Goal: Task Accomplishment & Management: Manage account settings

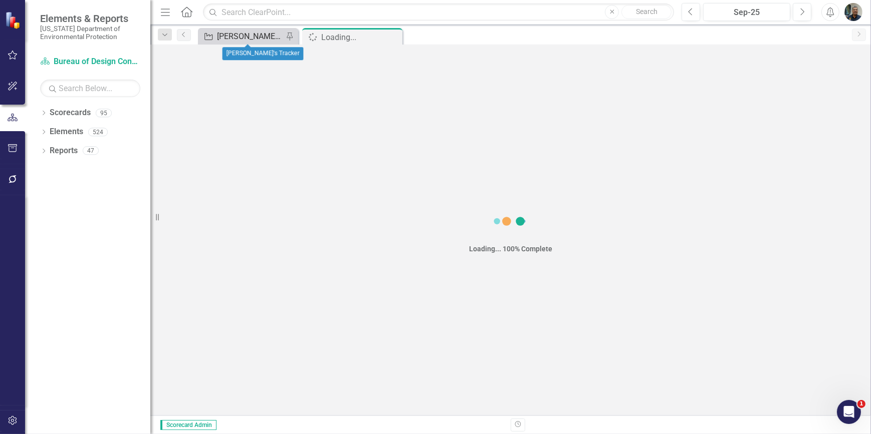
click at [244, 36] on div "[PERSON_NAME]'s Tracker" at bounding box center [250, 36] width 66 height 13
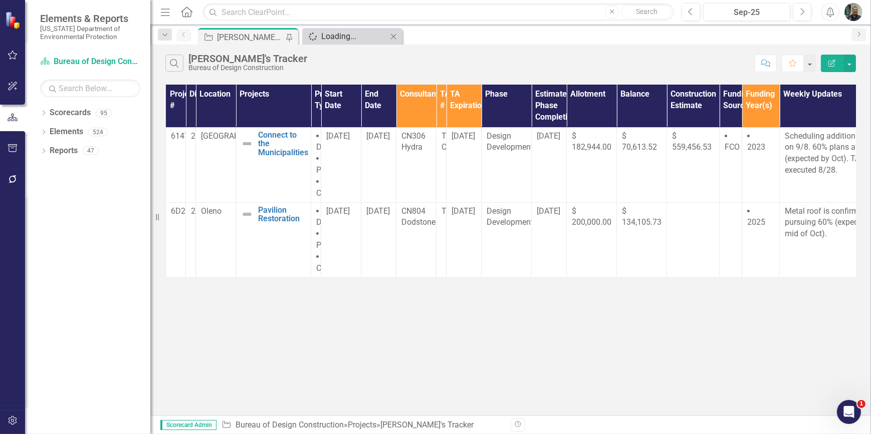
click at [346, 36] on div "Loading..." at bounding box center [354, 36] width 66 height 13
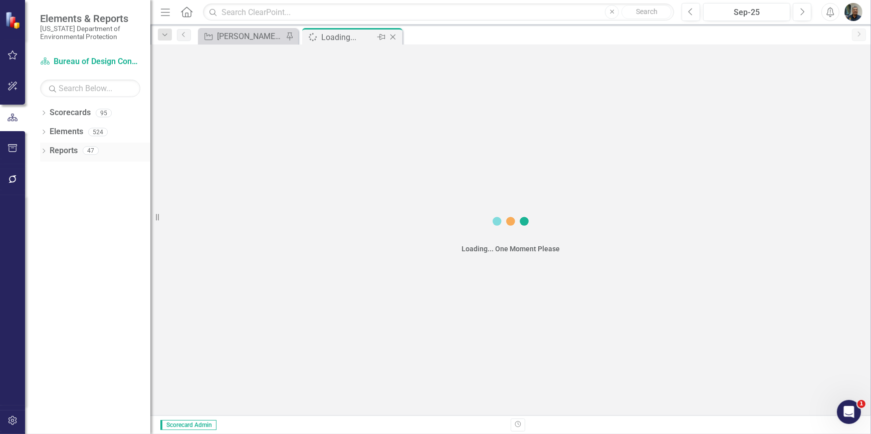
click at [64, 155] on link "Reports" at bounding box center [64, 151] width 28 height 12
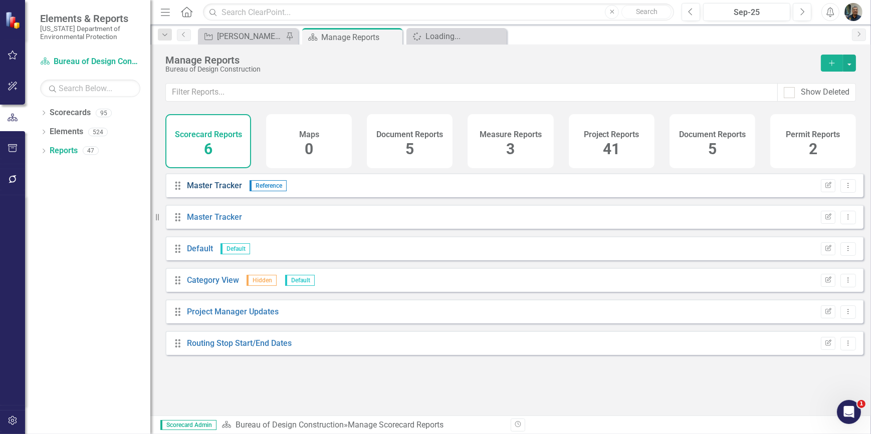
click at [220, 189] on link "Master Tracker" at bounding box center [214, 186] width 55 height 10
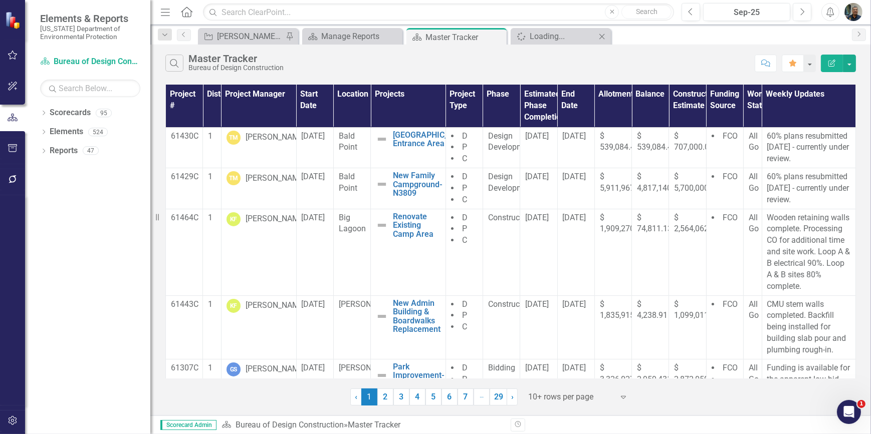
click at [600, 36] on icon "Close" at bounding box center [602, 37] width 10 height 8
click at [361, 39] on div "Manage Reports" at bounding box center [354, 36] width 66 height 13
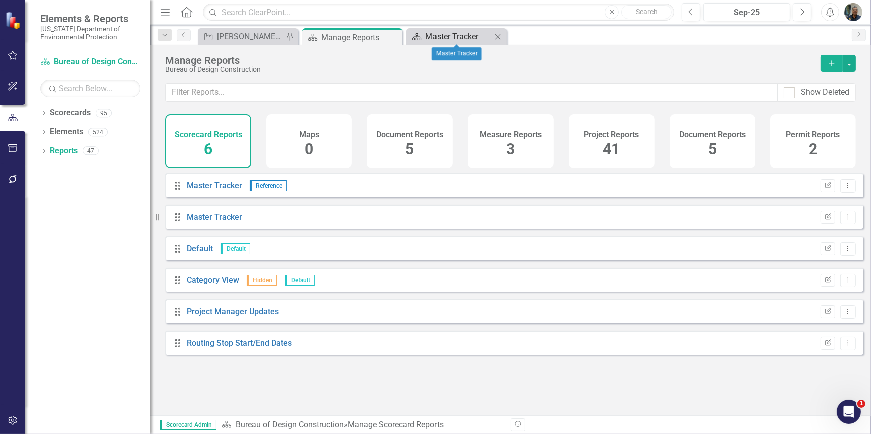
click at [432, 38] on div "Master Tracker" at bounding box center [458, 36] width 66 height 13
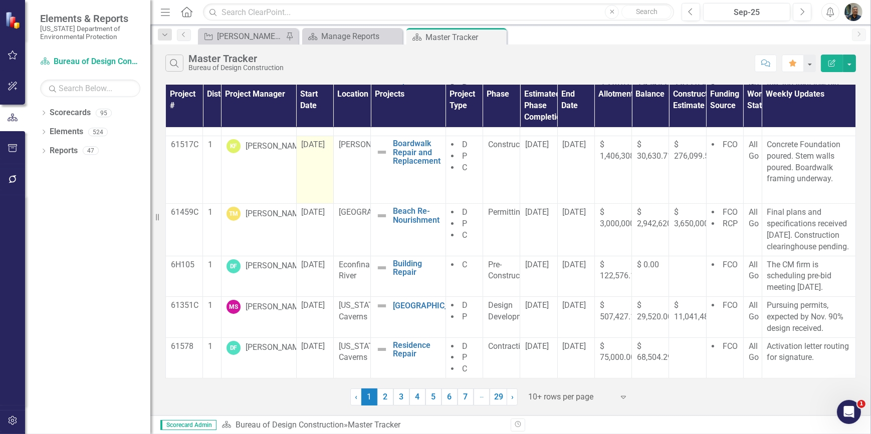
scroll to position [318, 0]
click at [386, 396] on link "2" at bounding box center [385, 397] width 16 height 17
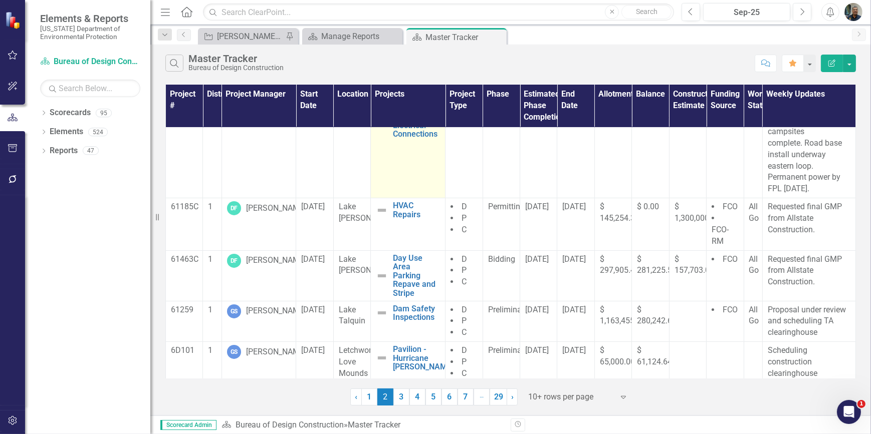
scroll to position [280, 0]
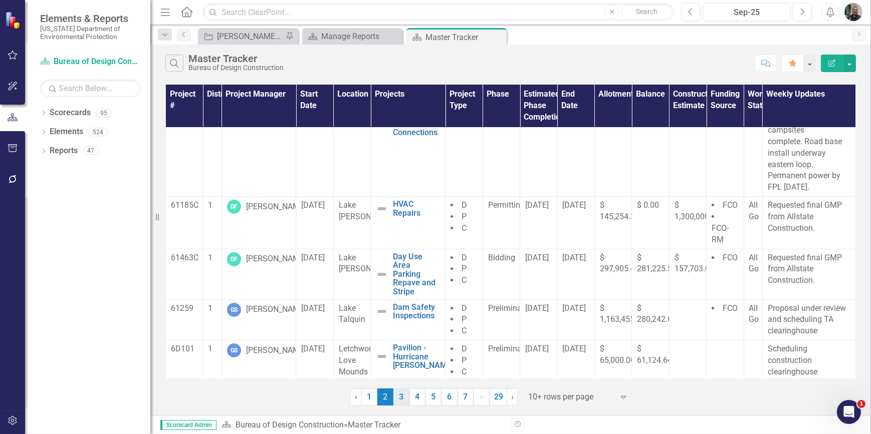
click at [402, 396] on link "3" at bounding box center [401, 397] width 16 height 17
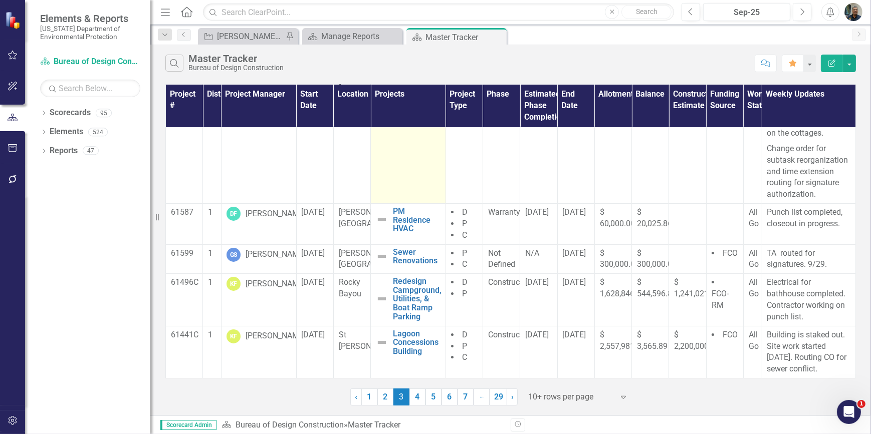
scroll to position [285, 0]
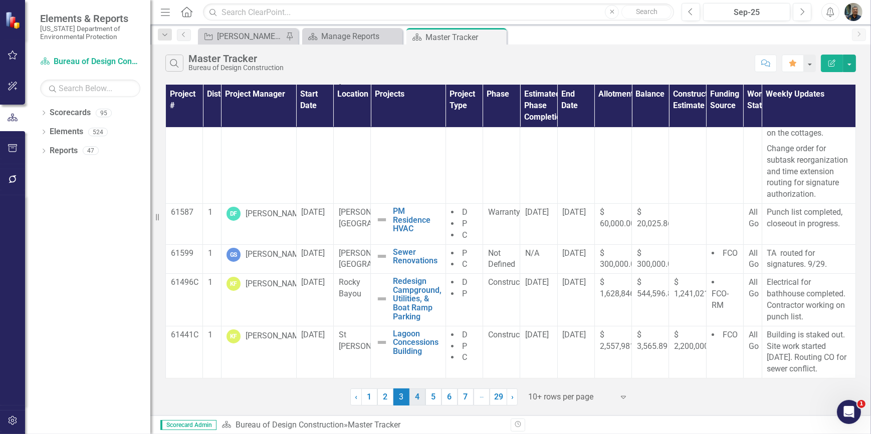
click at [420, 397] on link "4" at bounding box center [417, 397] width 16 height 17
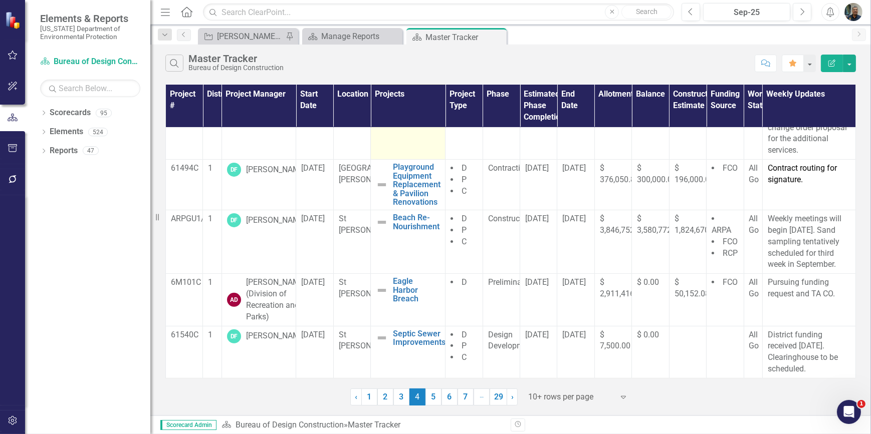
scroll to position [425, 0]
click at [437, 396] on link "5" at bounding box center [433, 397] width 16 height 17
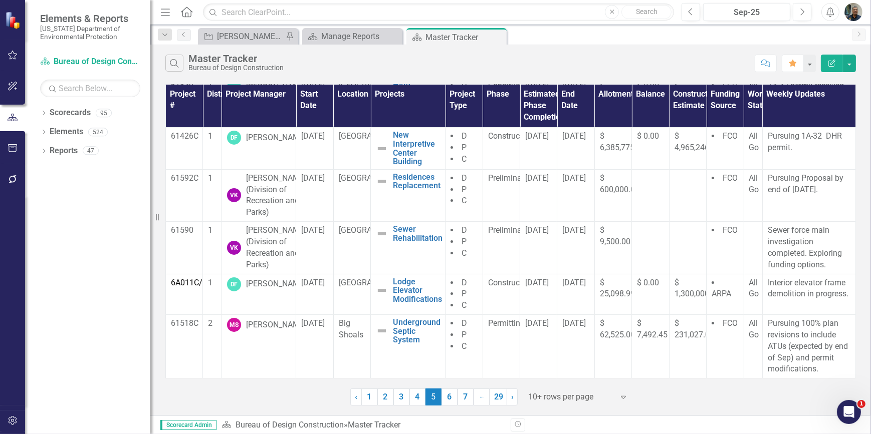
scroll to position [311, 0]
click at [449, 400] on link "6" at bounding box center [449, 397] width 16 height 17
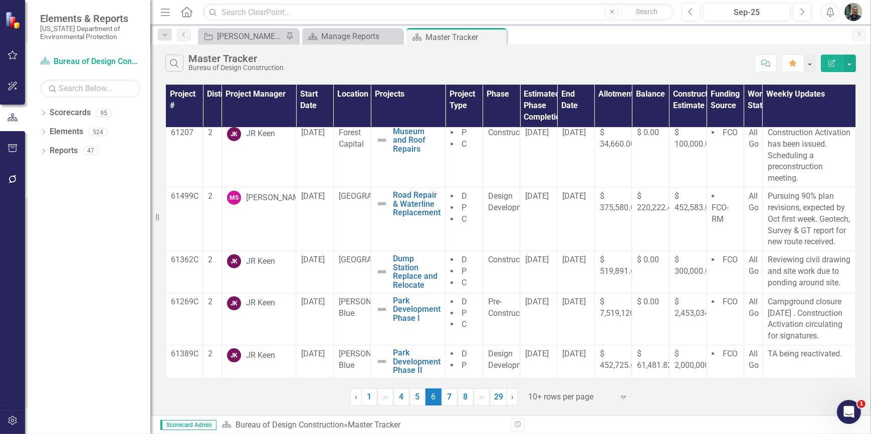
scroll to position [419, 0]
click at [451, 397] on link "7" at bounding box center [449, 397] width 16 height 17
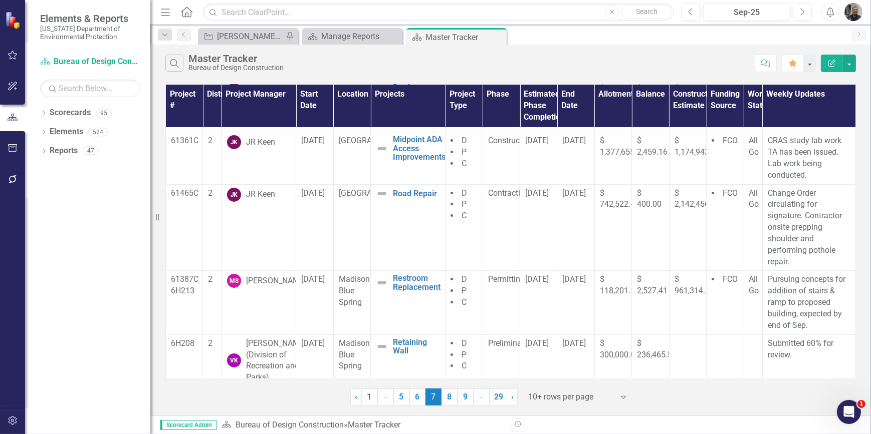
scroll to position [316, 0]
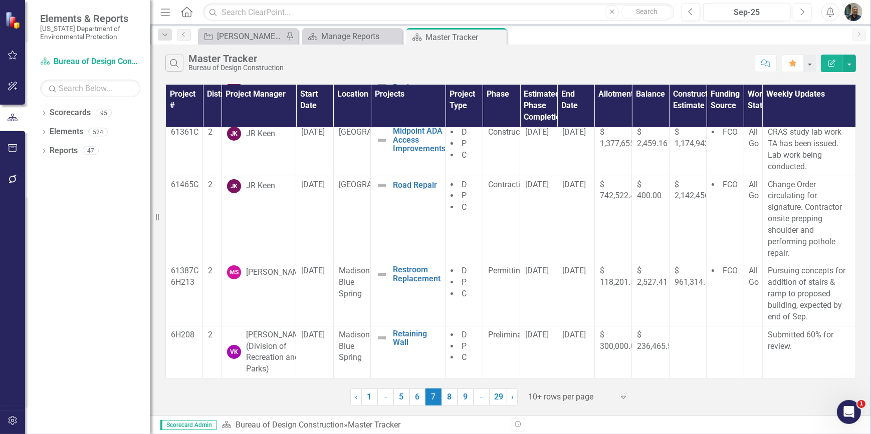
click at [448, 399] on link "8" at bounding box center [449, 397] width 16 height 17
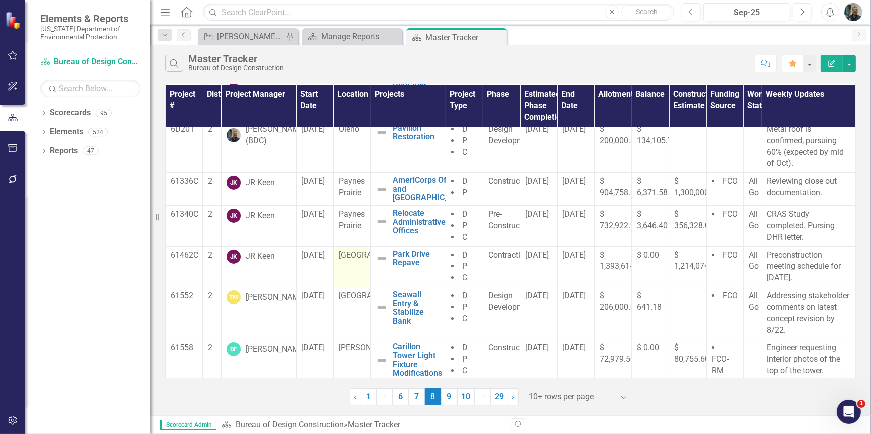
scroll to position [267, 0]
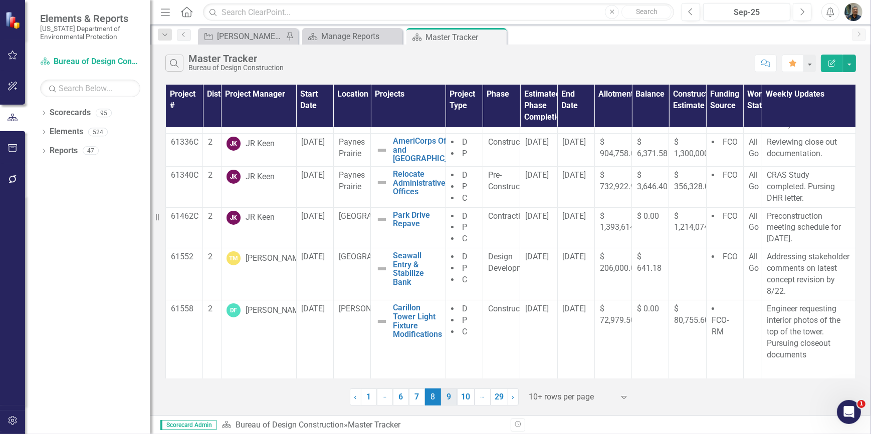
click at [449, 397] on link "9" at bounding box center [449, 397] width 16 height 17
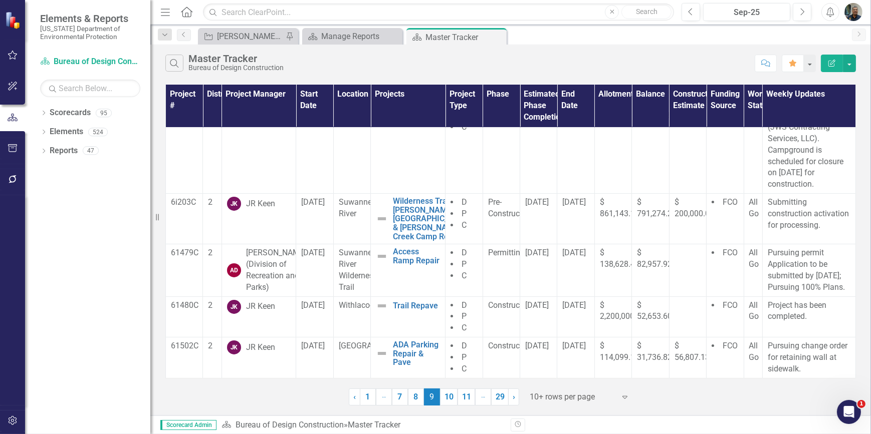
scroll to position [332, 0]
click at [454, 398] on link "10" at bounding box center [449, 397] width 18 height 17
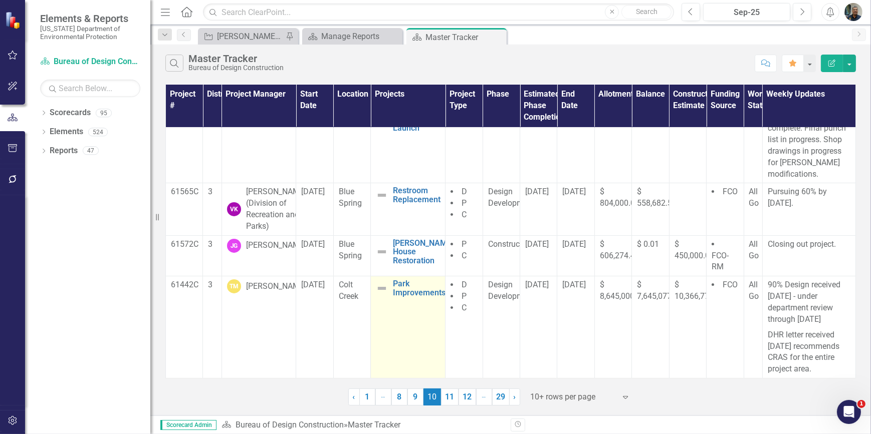
scroll to position [386, 0]
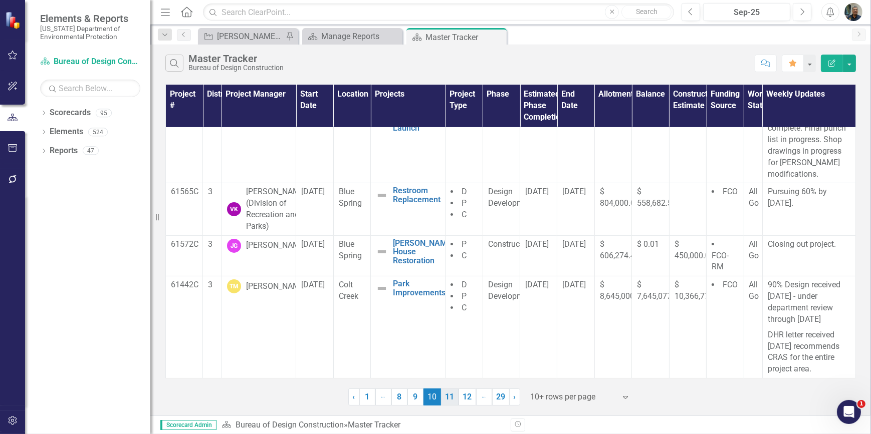
click at [450, 394] on link "11" at bounding box center [450, 397] width 18 height 17
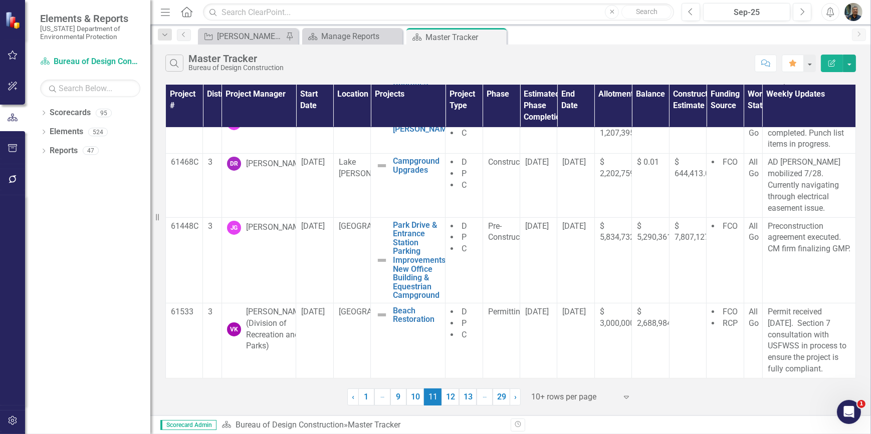
scroll to position [335, 0]
click at [448, 399] on link "12" at bounding box center [450, 397] width 18 height 17
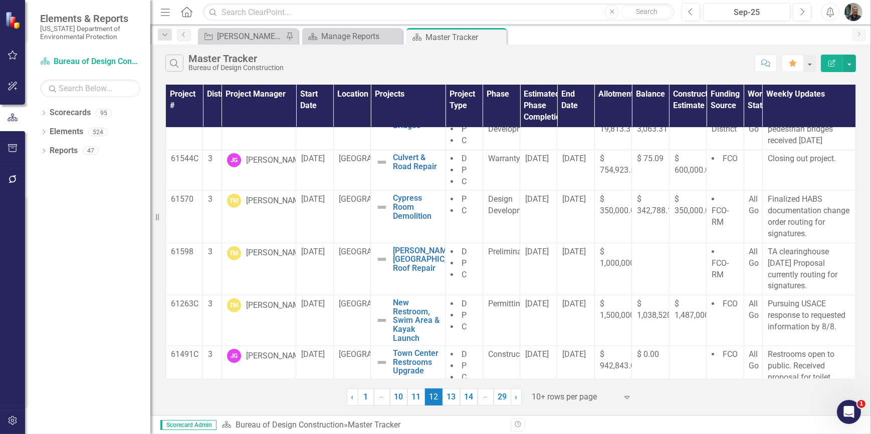
scroll to position [299, 0]
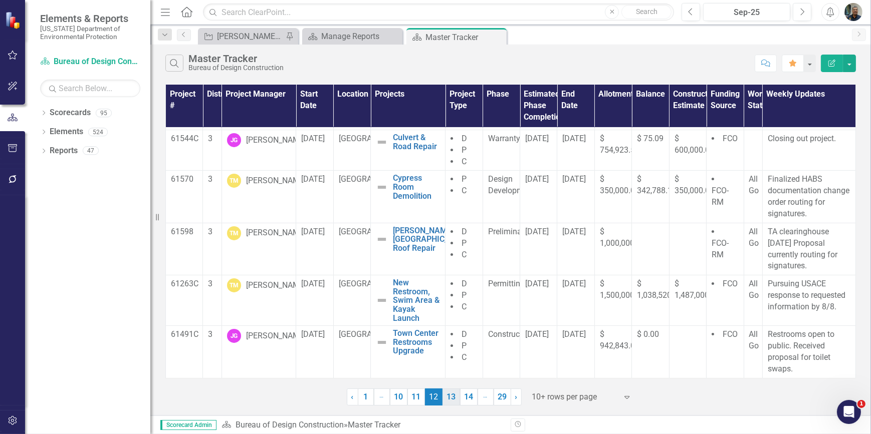
click at [450, 400] on link "13" at bounding box center [451, 397] width 18 height 17
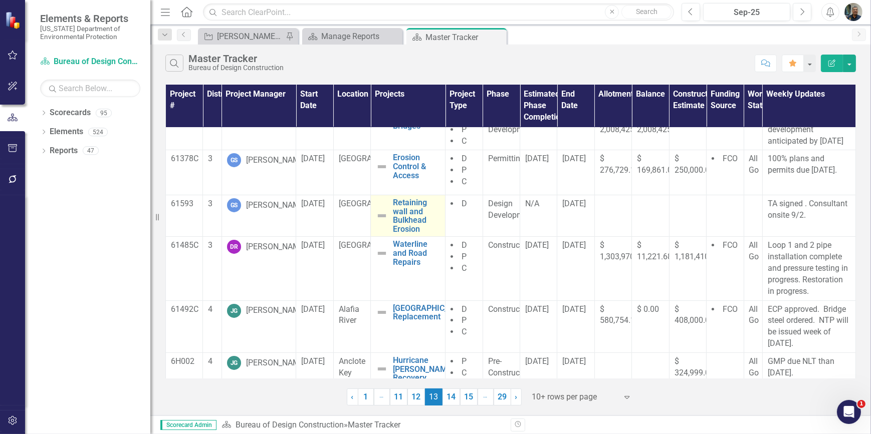
scroll to position [0, 0]
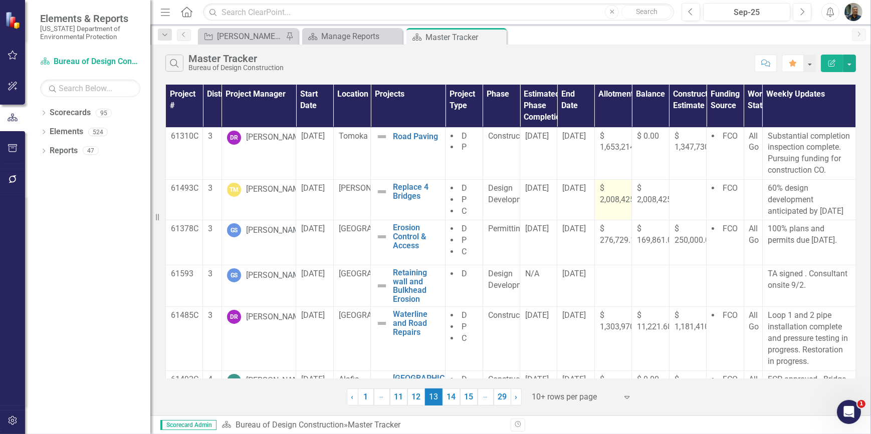
click at [601, 206] on td "$ 2,008,425.00" at bounding box center [612, 199] width 37 height 41
click at [610, 206] on td "$ 2,008,425.00" at bounding box center [612, 199] width 37 height 41
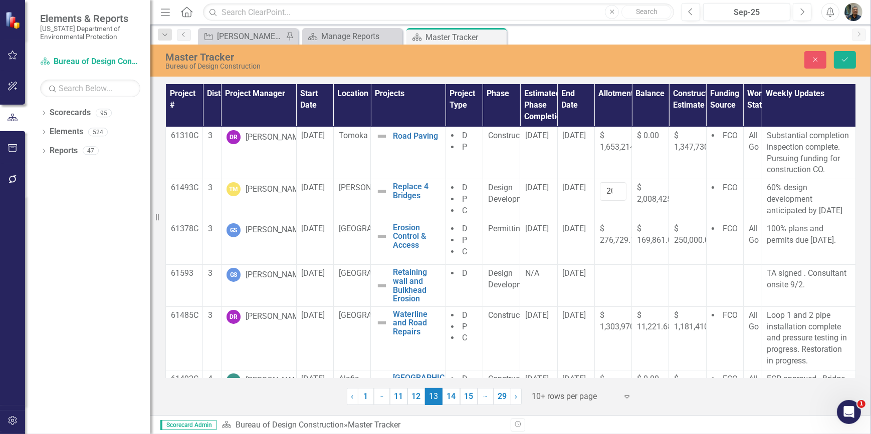
click at [634, 59] on div "Close Save" at bounding box center [720, 60] width 285 height 18
click at [848, 63] on icon "Save" at bounding box center [844, 59] width 9 height 7
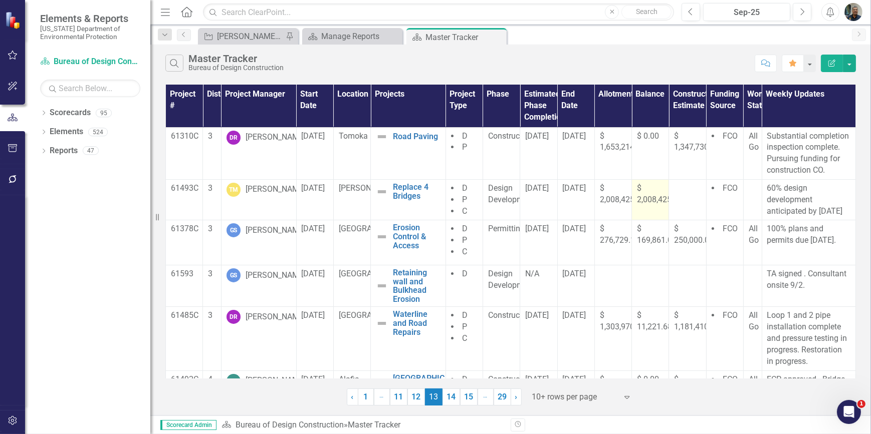
click at [641, 199] on span "$ 2,008,425.00" at bounding box center [660, 193] width 46 height 21
click at [850, 62] on button "button" at bounding box center [849, 64] width 13 height 18
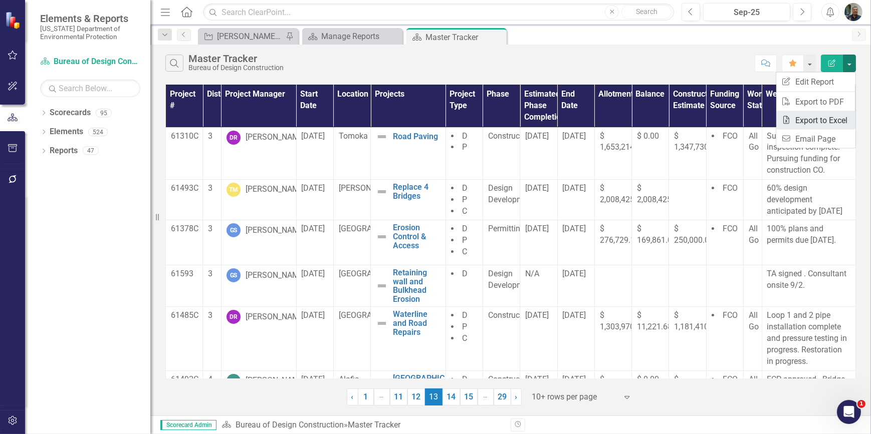
click at [795, 117] on link "Excel Export to Excel" at bounding box center [815, 120] width 79 height 19
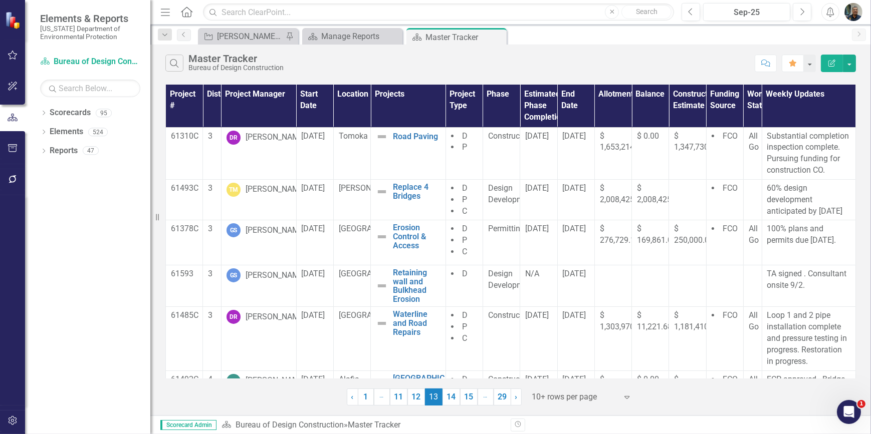
drag, startPoint x: 256, startPoint y: 190, endPoint x: 637, endPoint y: 55, distance: 404.7
click at [637, 55] on div "Search Master Tracker Bureau of Design Construction" at bounding box center [457, 63] width 584 height 17
click at [254, 192] on div "[PERSON_NAME]" at bounding box center [275, 190] width 60 height 12
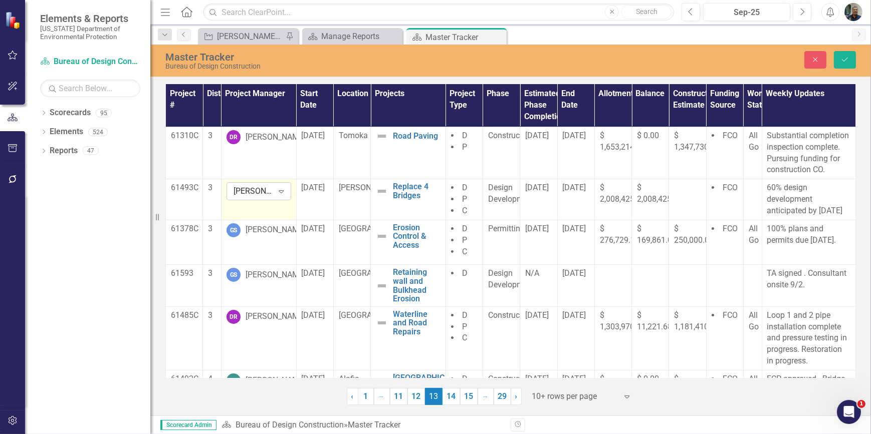
drag, startPoint x: 254, startPoint y: 192, endPoint x: 279, endPoint y: 189, distance: 24.7
click at [279, 189] on icon "Expand" at bounding box center [281, 191] width 10 height 8
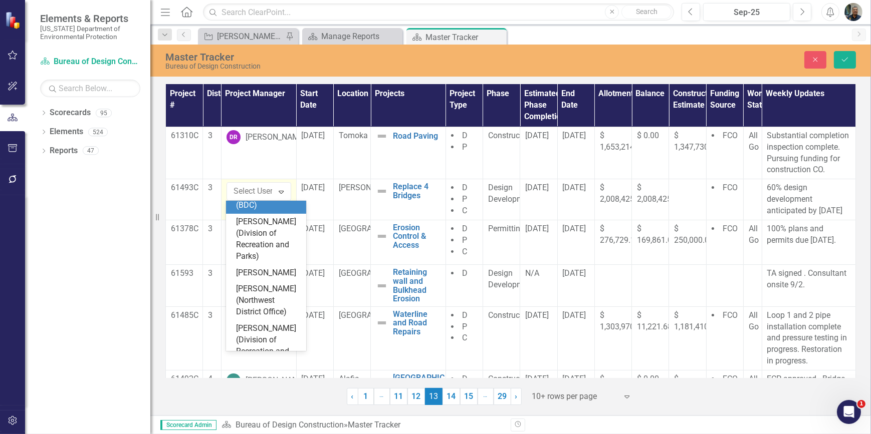
scroll to position [2597, 0]
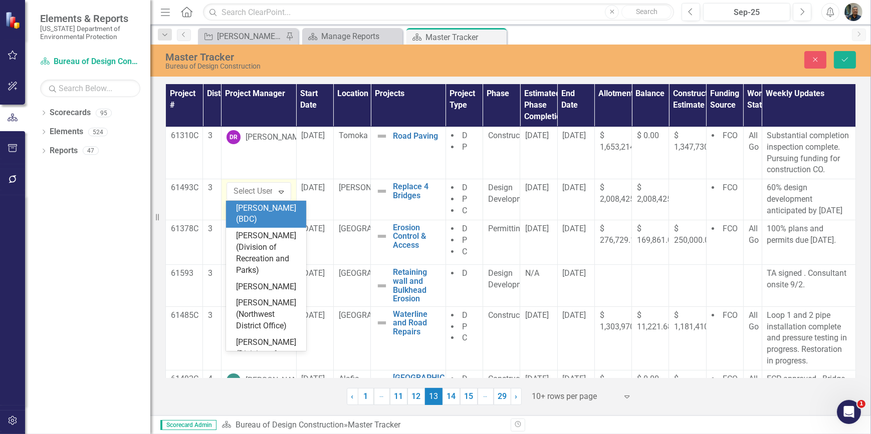
click at [272, 226] on div "[PERSON_NAME] (BDC)" at bounding box center [268, 214] width 64 height 23
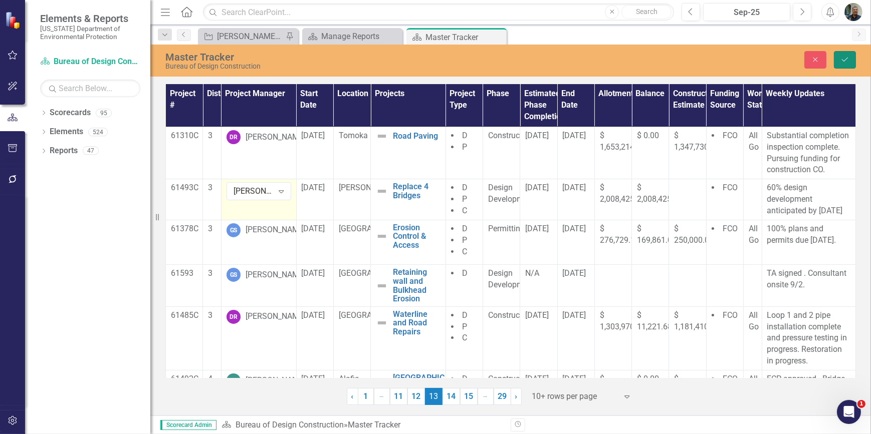
click at [844, 60] on icon "Save" at bounding box center [844, 59] width 9 height 7
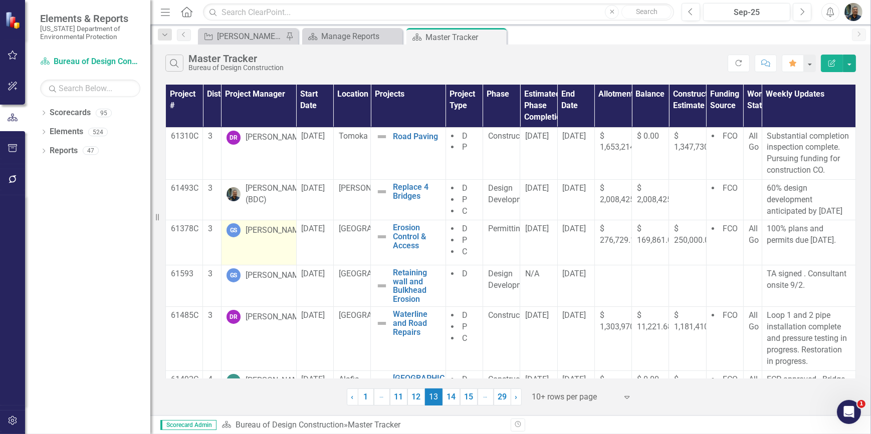
click at [256, 236] on div "[PERSON_NAME]" at bounding box center [275, 231] width 60 height 12
click at [268, 236] on div "[PERSON_NAME]" at bounding box center [275, 231] width 60 height 12
click at [267, 236] on div "[PERSON_NAME]" at bounding box center [275, 231] width 60 height 12
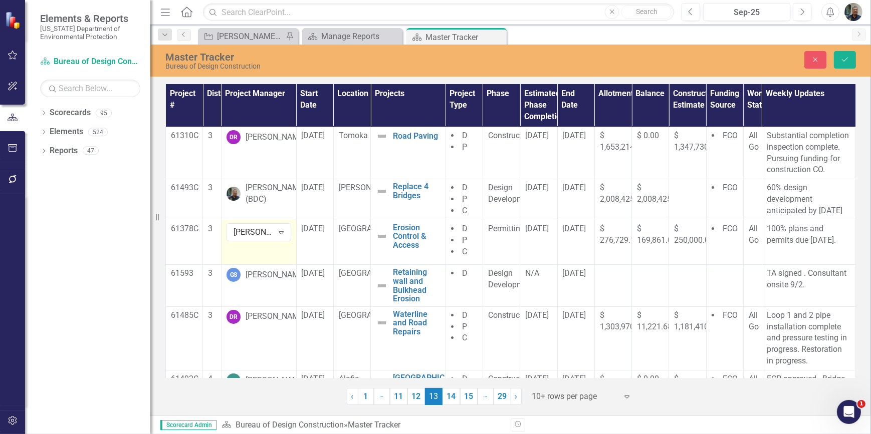
drag, startPoint x: 267, startPoint y: 243, endPoint x: 267, endPoint y: 248, distance: 5.5
click at [267, 248] on td "[PERSON_NAME] Expand" at bounding box center [258, 242] width 75 height 45
click at [277, 232] on icon "Expand" at bounding box center [281, 232] width 10 height 8
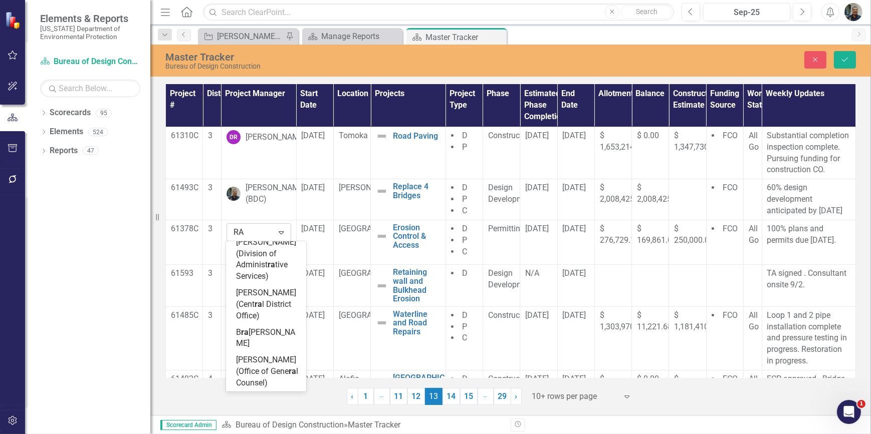
scroll to position [2312, 0]
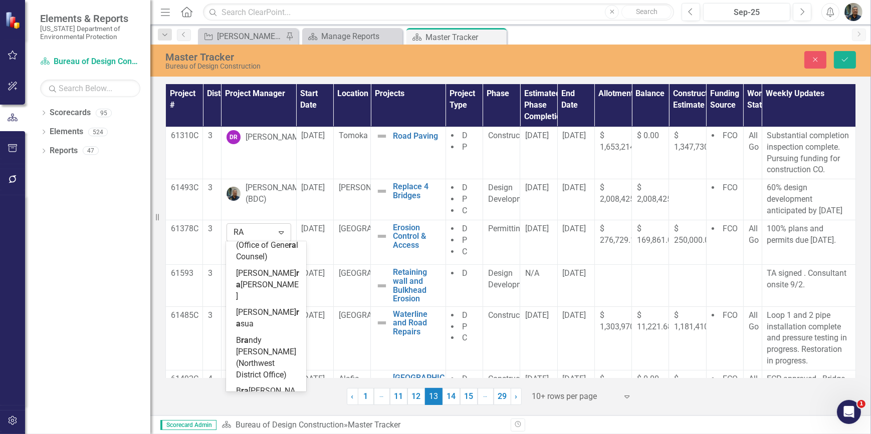
type input "RAF"
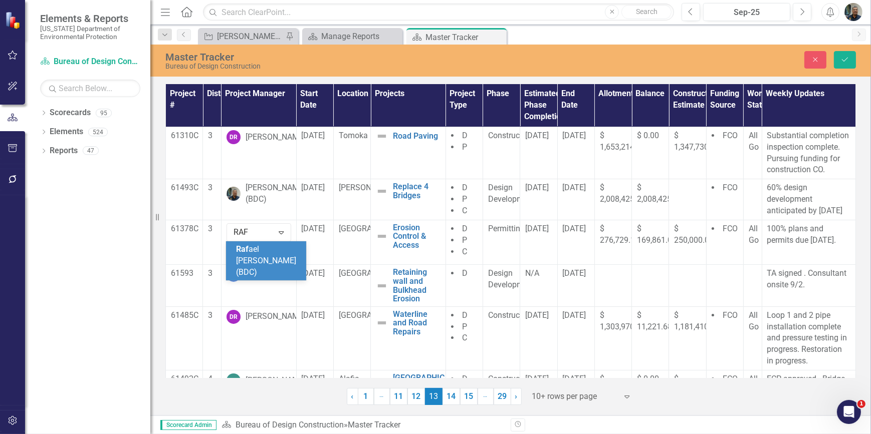
click at [266, 249] on span "Raf ael [PERSON_NAME] (BDC)" at bounding box center [266, 260] width 60 height 33
click at [846, 59] on icon "Save" at bounding box center [844, 59] width 9 height 7
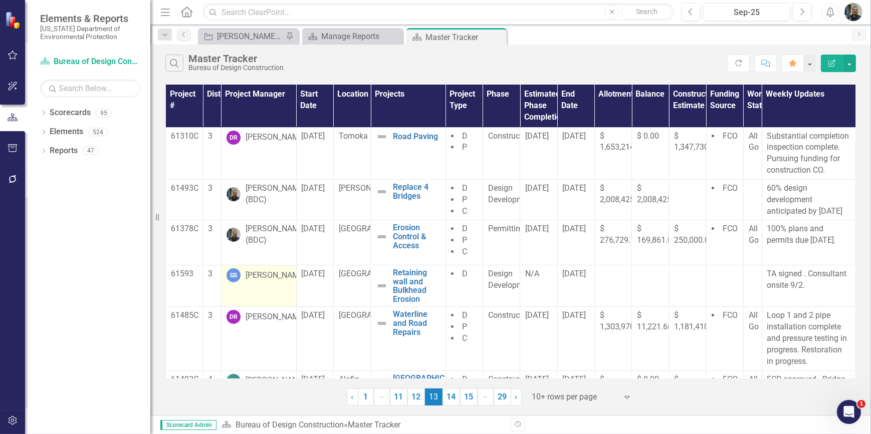
click at [274, 282] on div "[PERSON_NAME]" at bounding box center [275, 276] width 60 height 12
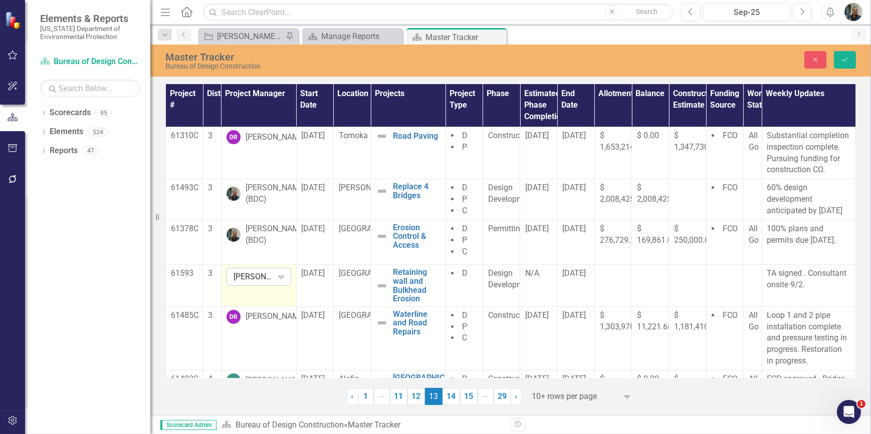
click at [279, 281] on icon "Expand" at bounding box center [281, 277] width 10 height 8
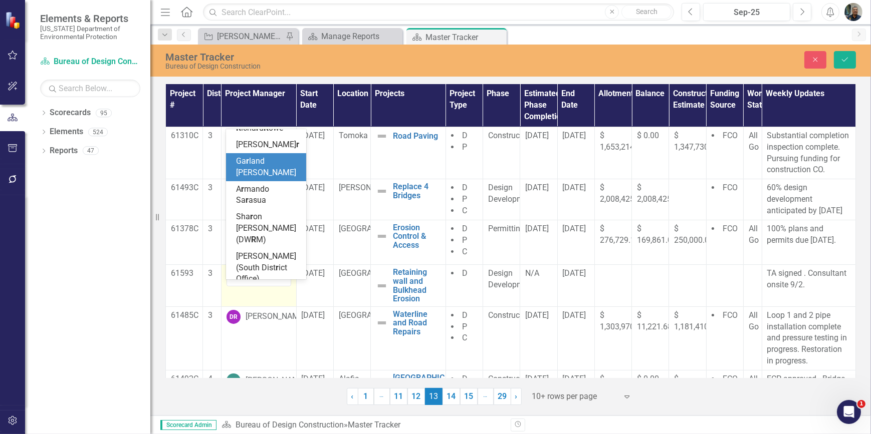
scroll to position [2312, 0]
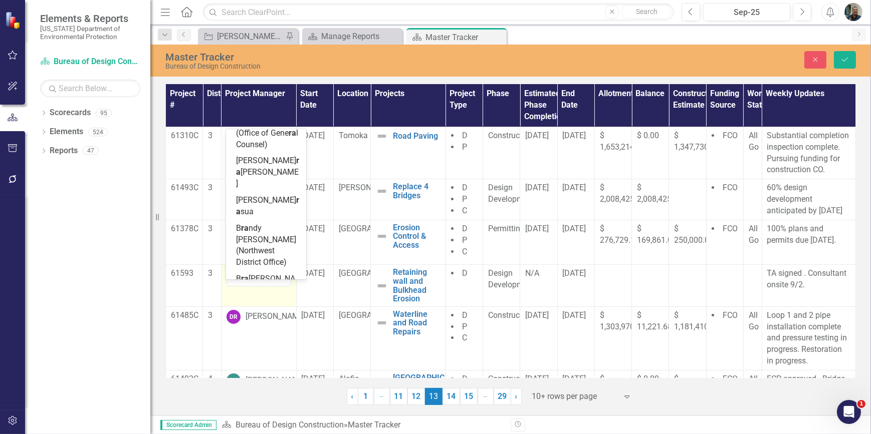
type input "RAF"
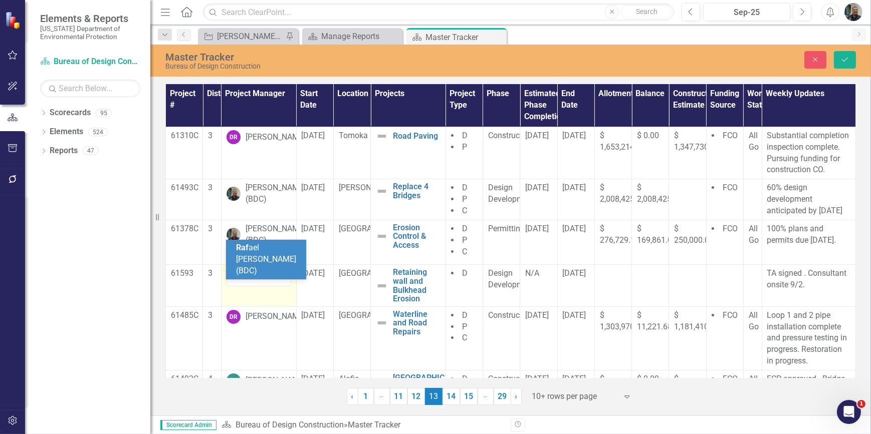
click at [273, 262] on span "Raf ael [PERSON_NAME] (BDC)" at bounding box center [266, 259] width 60 height 33
click at [841, 57] on icon "Save" at bounding box center [844, 59] width 9 height 7
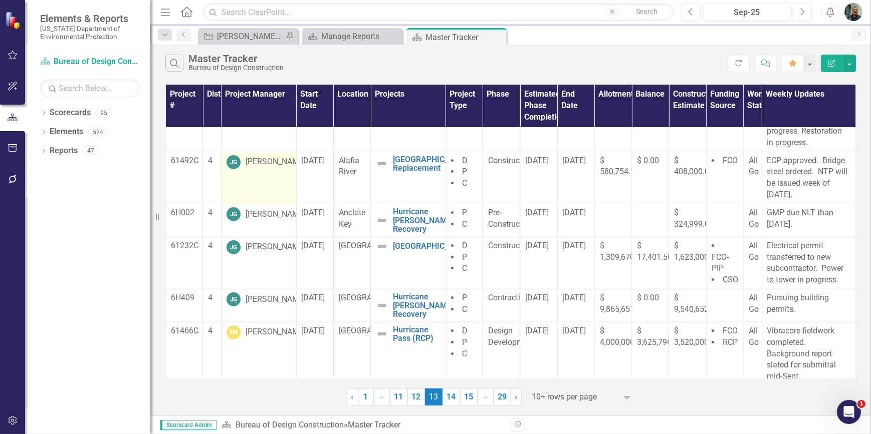
scroll to position [248, 0]
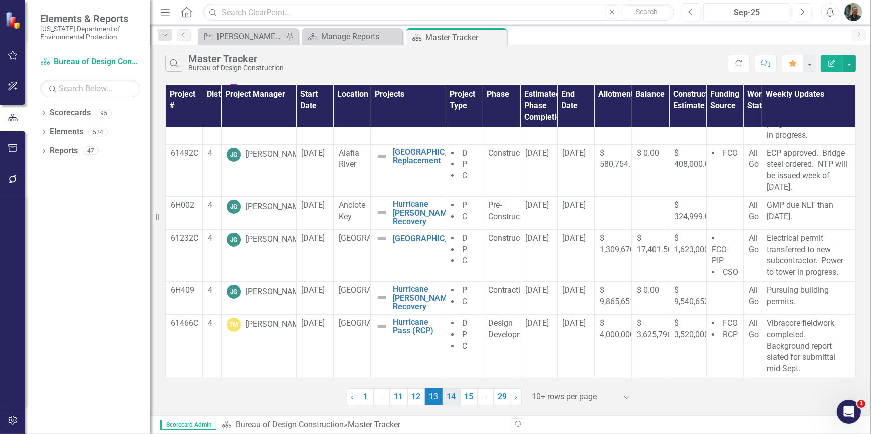
click at [453, 399] on link "14" at bounding box center [451, 397] width 18 height 17
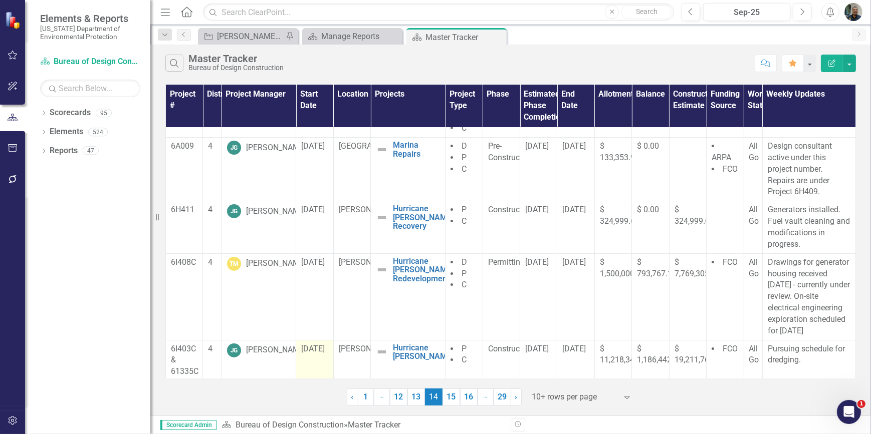
scroll to position [0, 0]
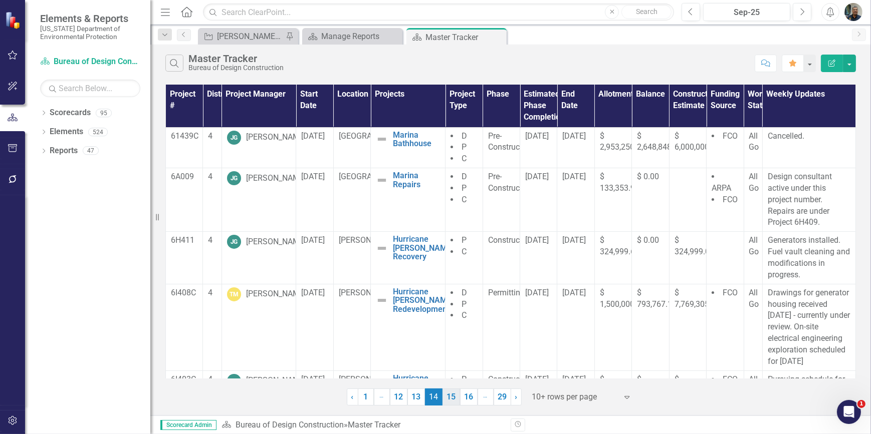
click at [454, 400] on link "15" at bounding box center [451, 397] width 18 height 17
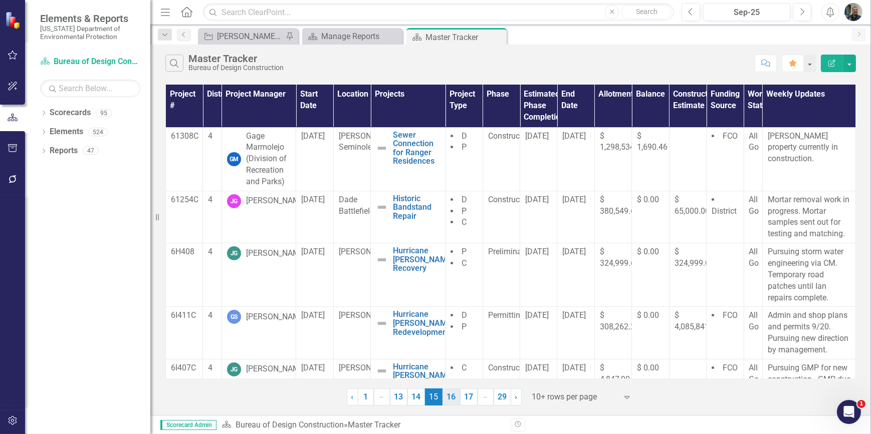
click at [453, 399] on link "16" at bounding box center [451, 397] width 18 height 17
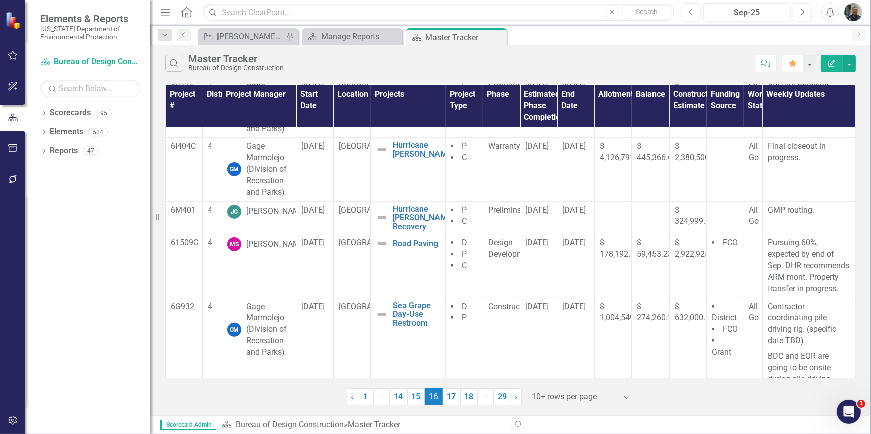
scroll to position [450, 0]
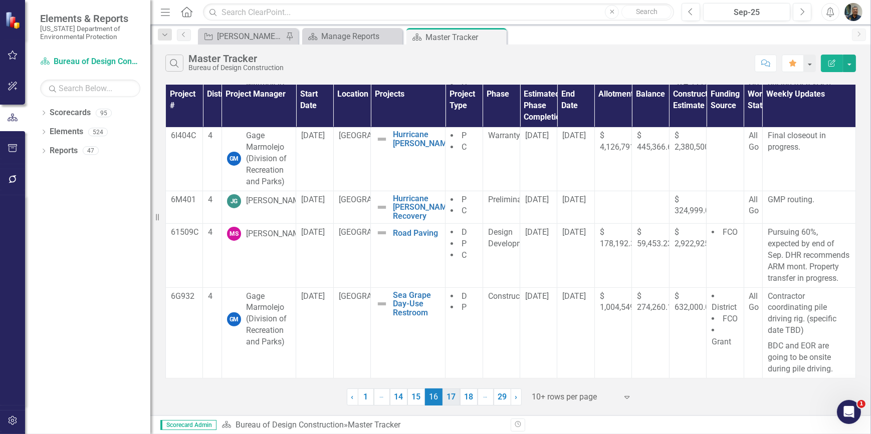
click at [450, 398] on link "17" at bounding box center [451, 397] width 18 height 17
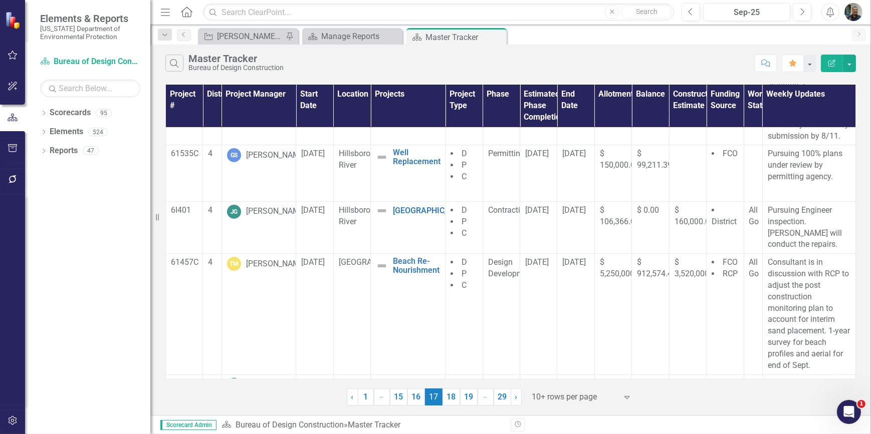
scroll to position [351, 0]
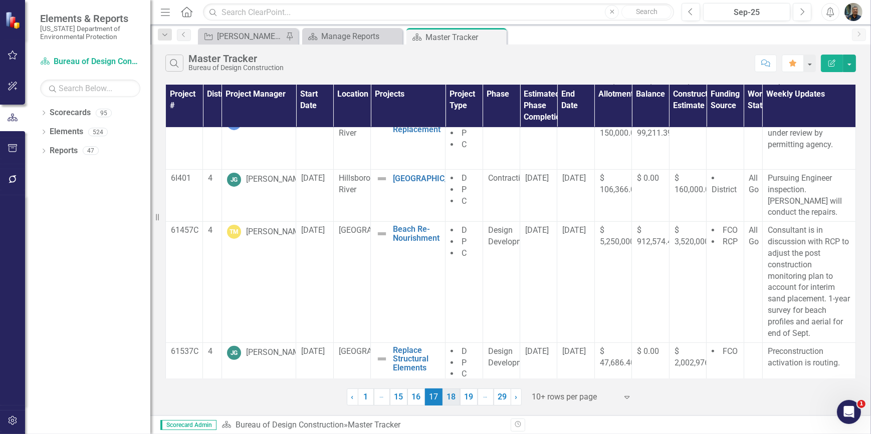
click at [448, 399] on link "18" at bounding box center [451, 397] width 18 height 17
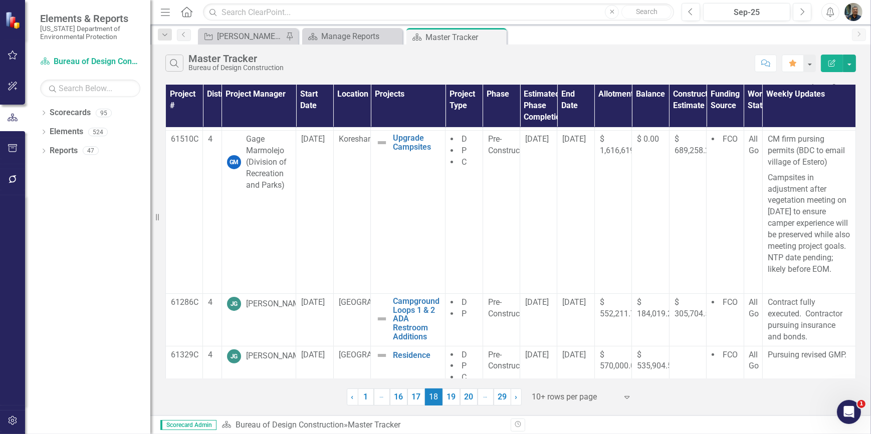
scroll to position [396, 0]
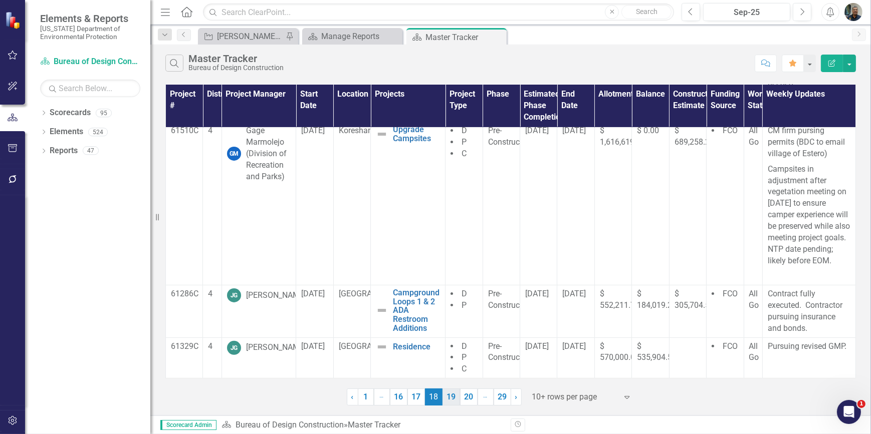
click at [453, 396] on link "19" at bounding box center [451, 397] width 18 height 17
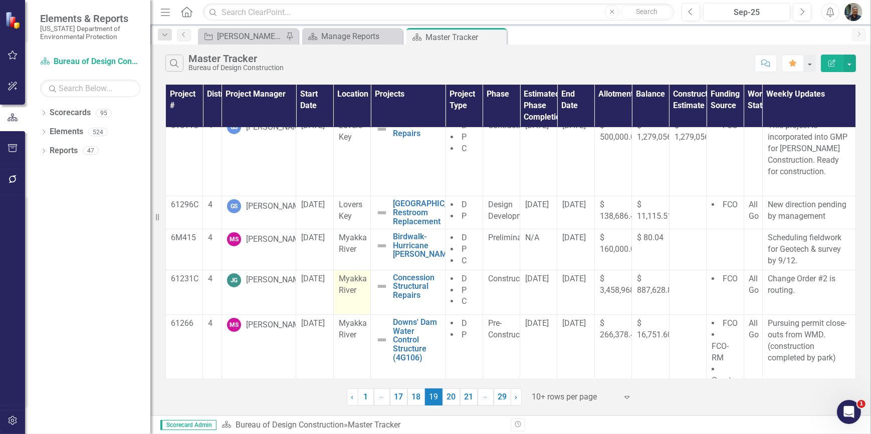
scroll to position [370, 0]
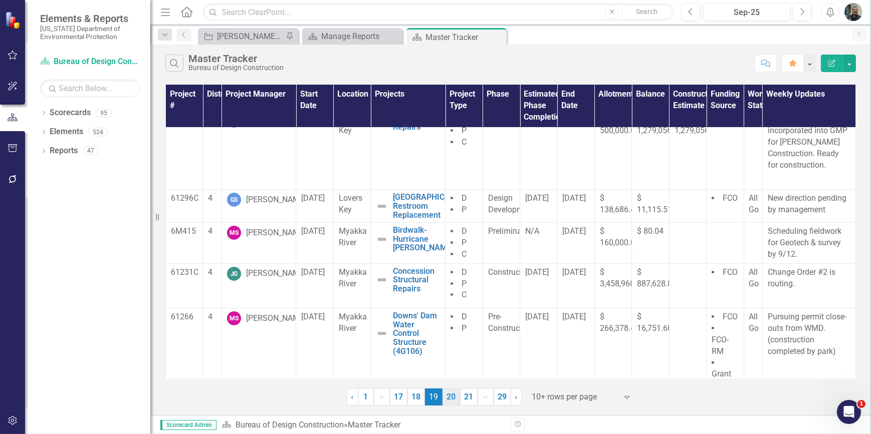
click at [450, 401] on link "20" at bounding box center [451, 397] width 18 height 17
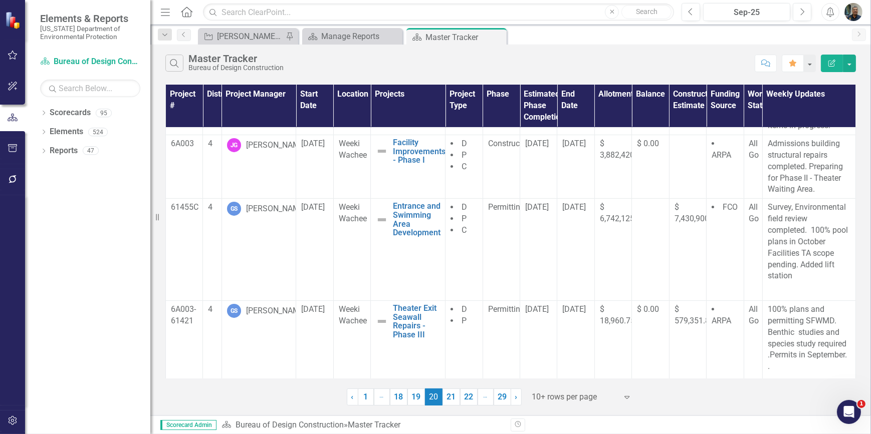
scroll to position [400, 0]
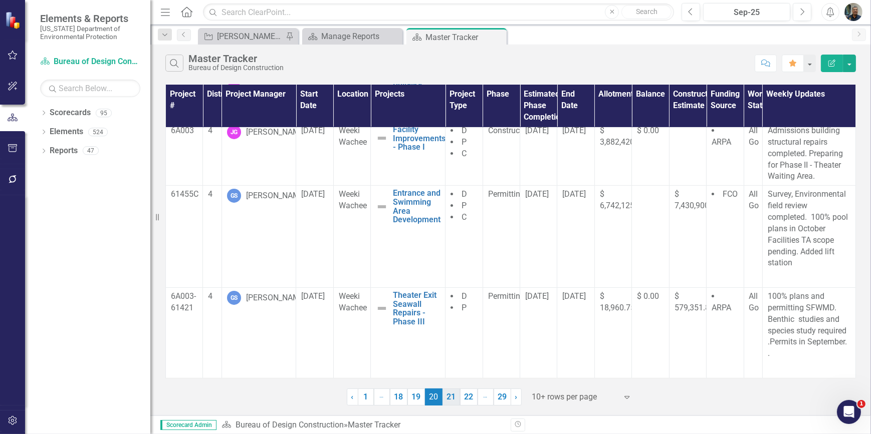
click at [452, 400] on link "21" at bounding box center [451, 397] width 18 height 17
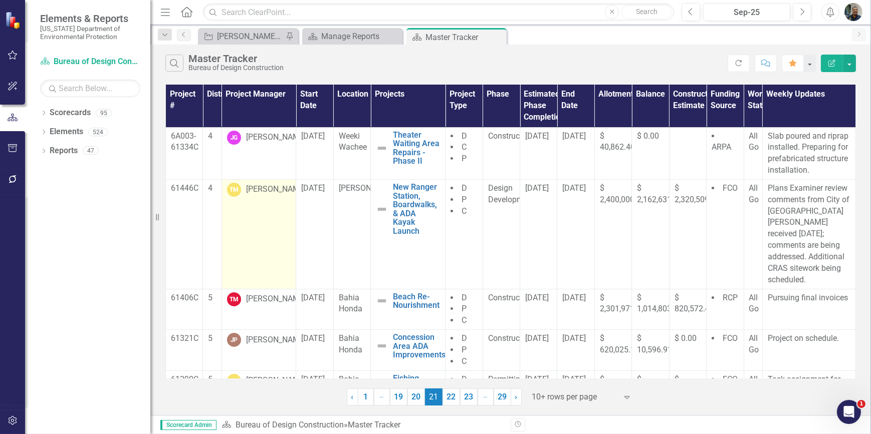
click at [270, 191] on div "[PERSON_NAME]" at bounding box center [276, 190] width 60 height 12
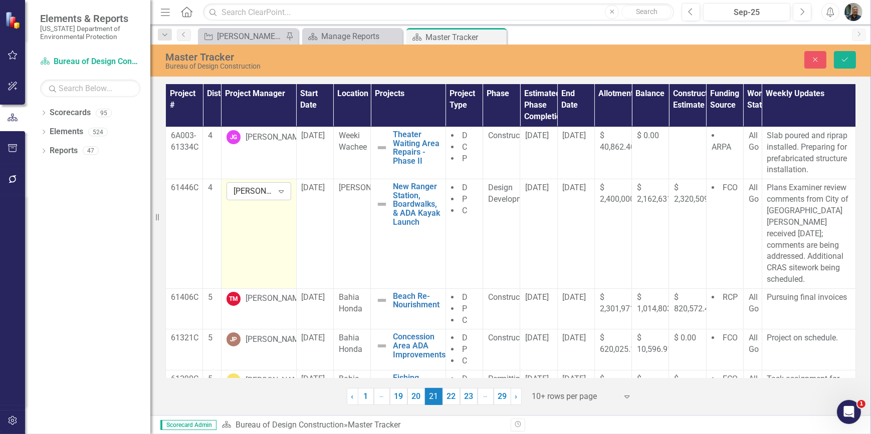
drag, startPoint x: 270, startPoint y: 191, endPoint x: 280, endPoint y: 191, distance: 10.0
click at [280, 191] on icon "Expand" at bounding box center [281, 191] width 10 height 8
type input "RAFA"
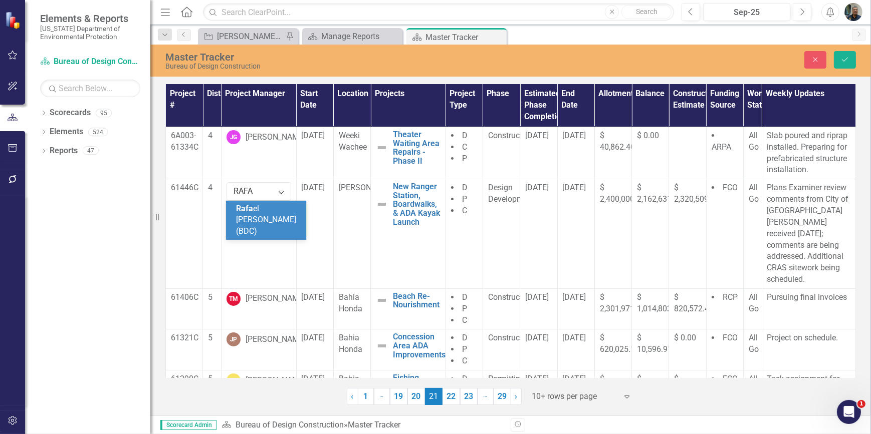
click at [266, 206] on span "Rafa el [PERSON_NAME] (BDC)" at bounding box center [266, 220] width 60 height 33
click at [848, 61] on icon "Save" at bounding box center [844, 59] width 9 height 7
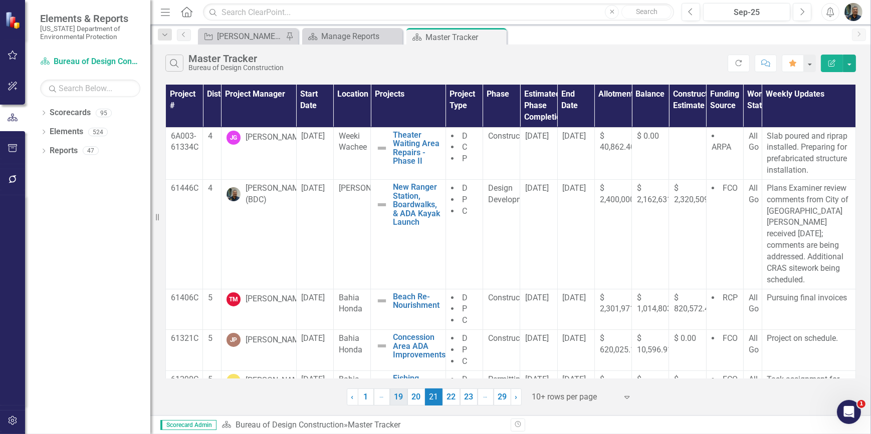
click at [417, 395] on link "20" at bounding box center [416, 397] width 18 height 17
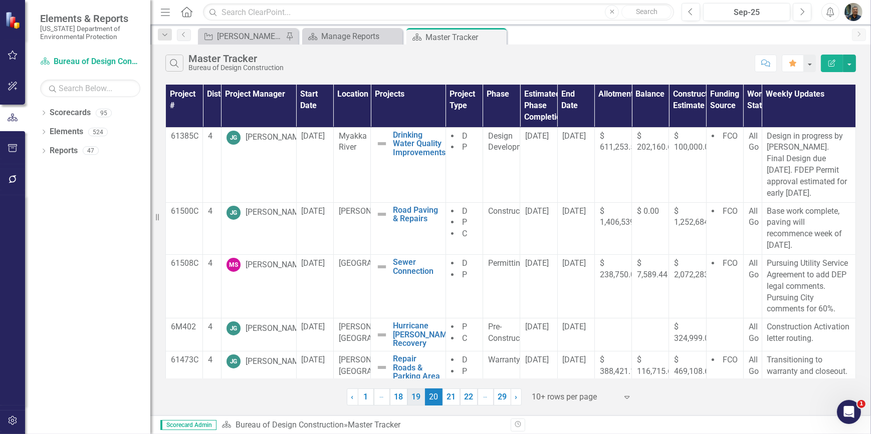
click at [416, 398] on link "19" at bounding box center [416, 397] width 18 height 17
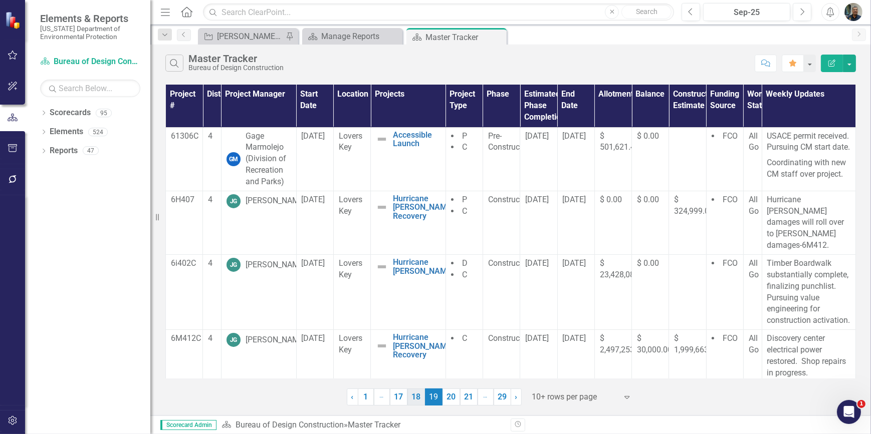
click at [415, 399] on link "18" at bounding box center [416, 397] width 18 height 17
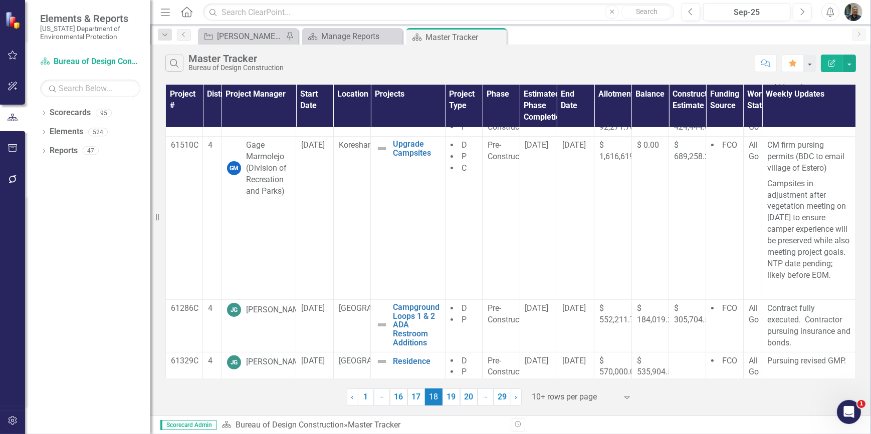
scroll to position [378, 0]
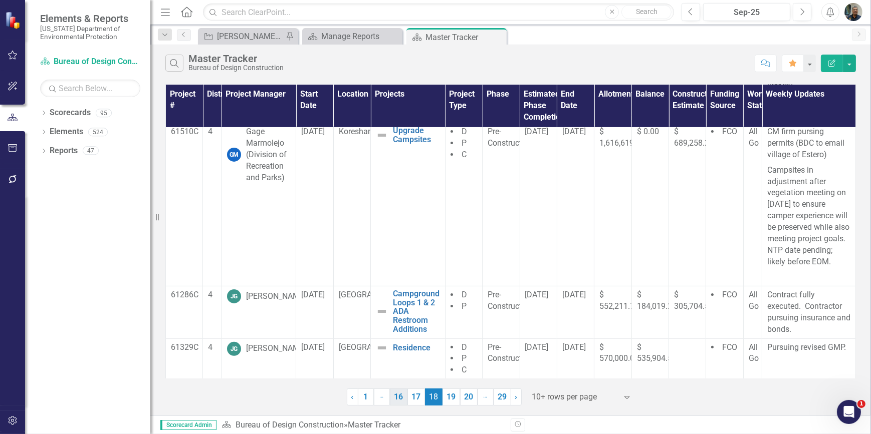
click at [415, 401] on link "17" at bounding box center [416, 397] width 18 height 17
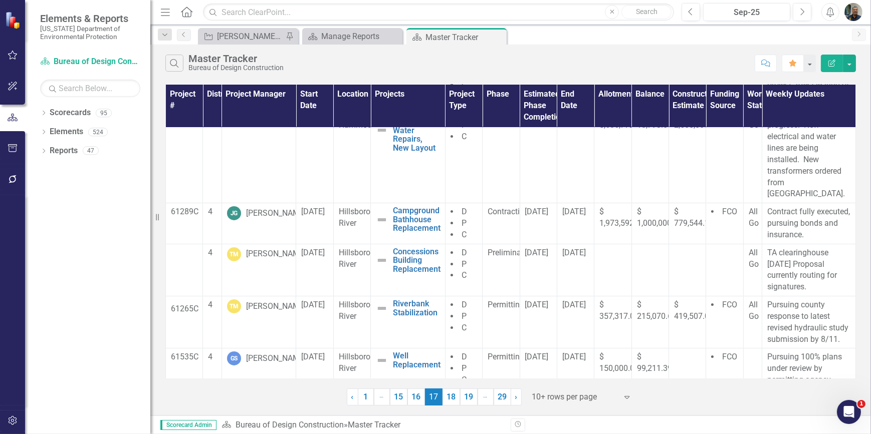
scroll to position [0, 0]
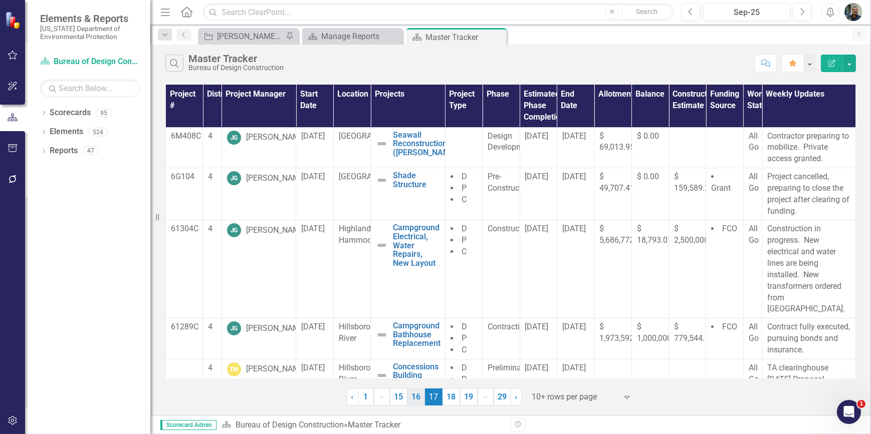
click at [418, 399] on link "16" at bounding box center [416, 397] width 18 height 17
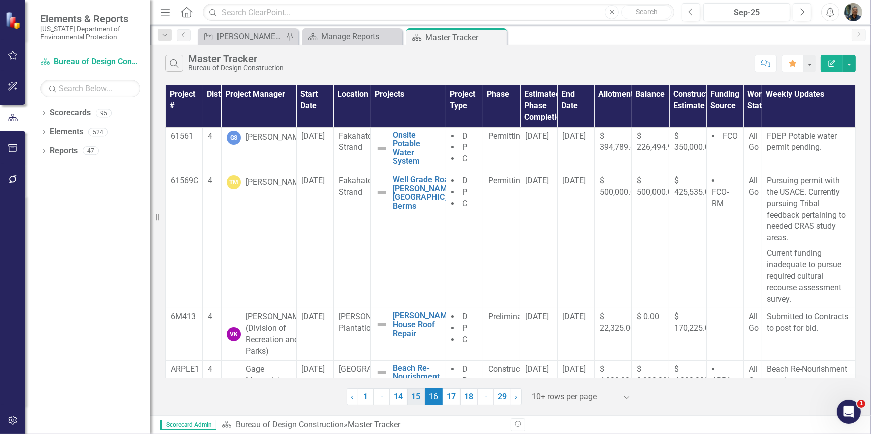
click at [417, 396] on link "15" at bounding box center [416, 397] width 18 height 17
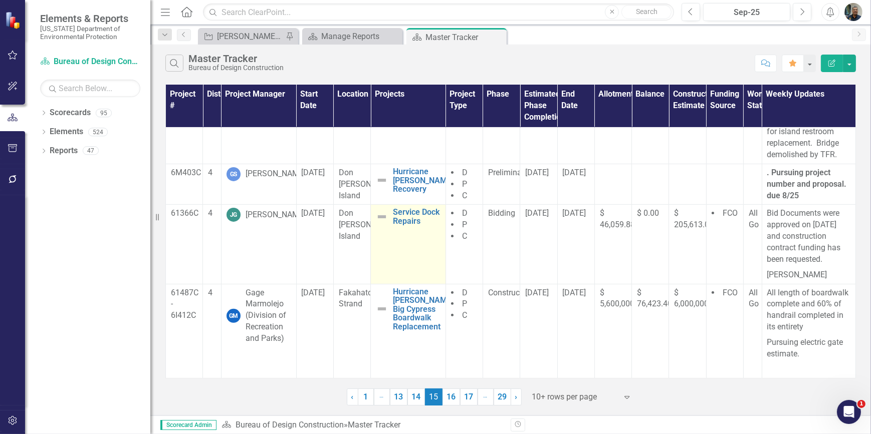
scroll to position [443, 0]
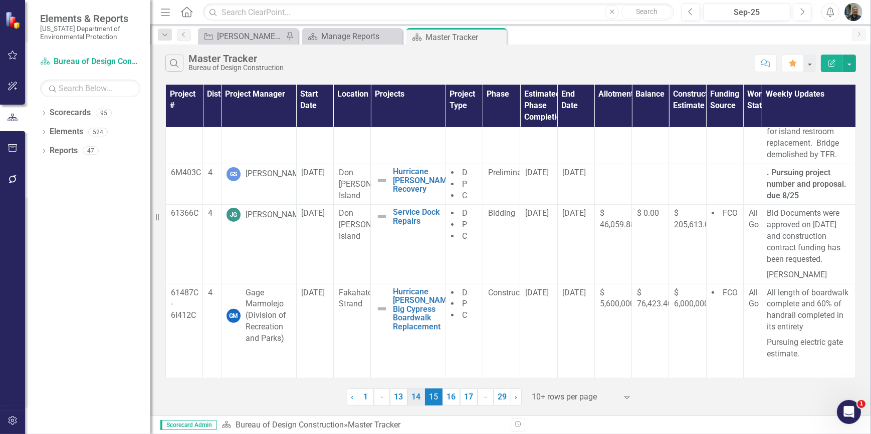
click at [411, 397] on link "14" at bounding box center [416, 397] width 18 height 17
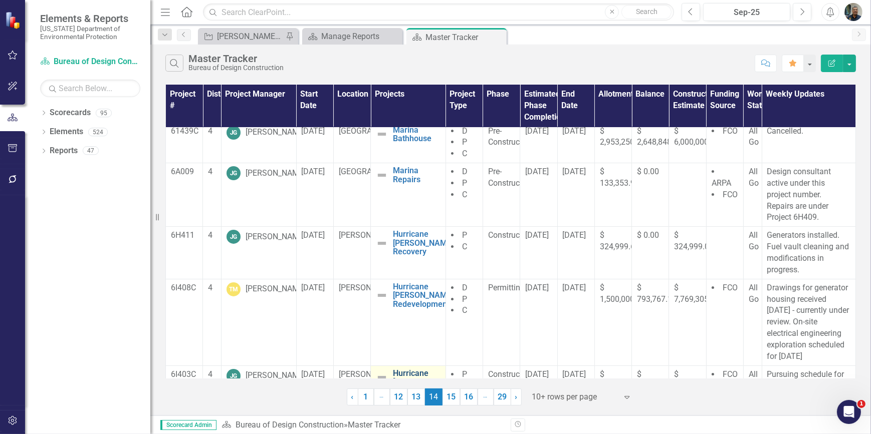
scroll to position [0, 0]
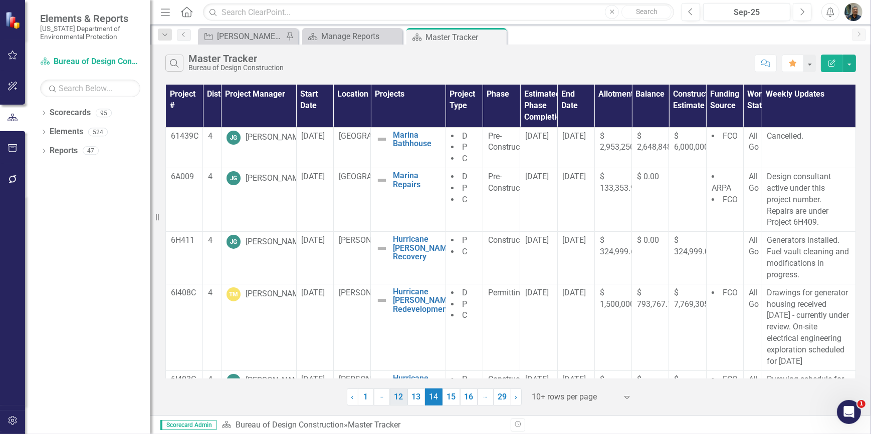
click at [420, 399] on link "13" at bounding box center [416, 397] width 18 height 17
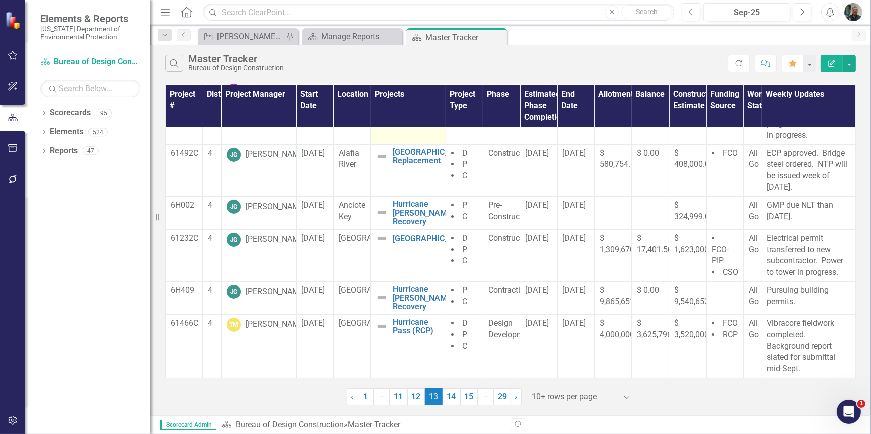
scroll to position [248, 0]
click at [417, 397] on link "12" at bounding box center [416, 397] width 18 height 17
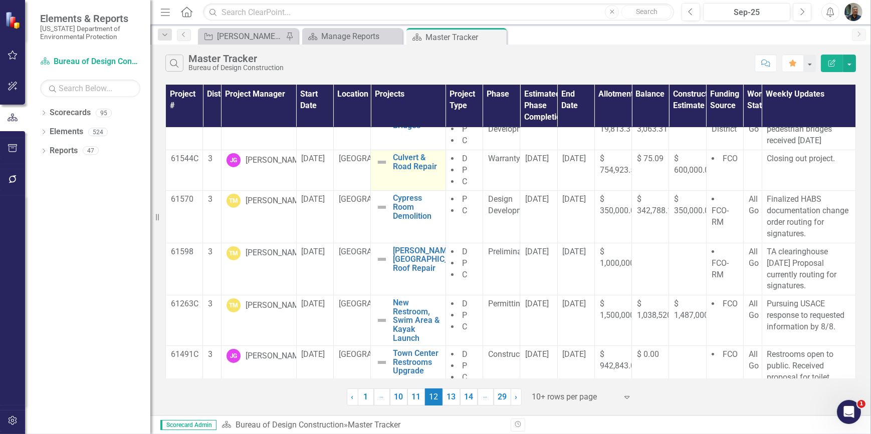
scroll to position [292, 0]
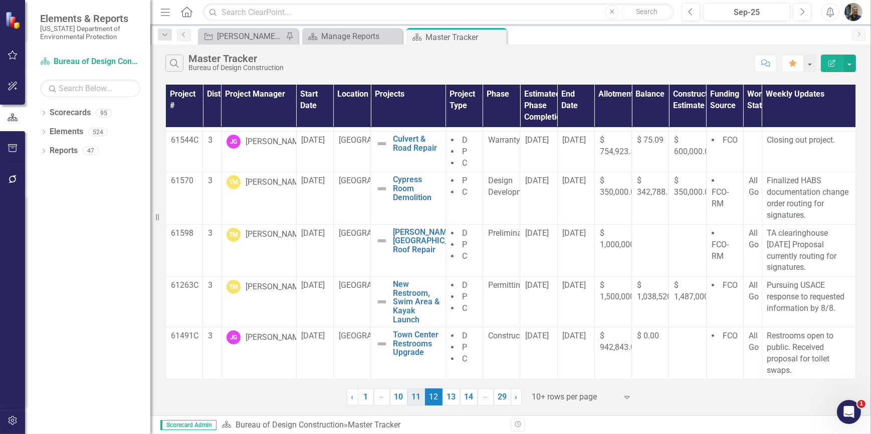
click at [417, 401] on link "11" at bounding box center [416, 397] width 18 height 17
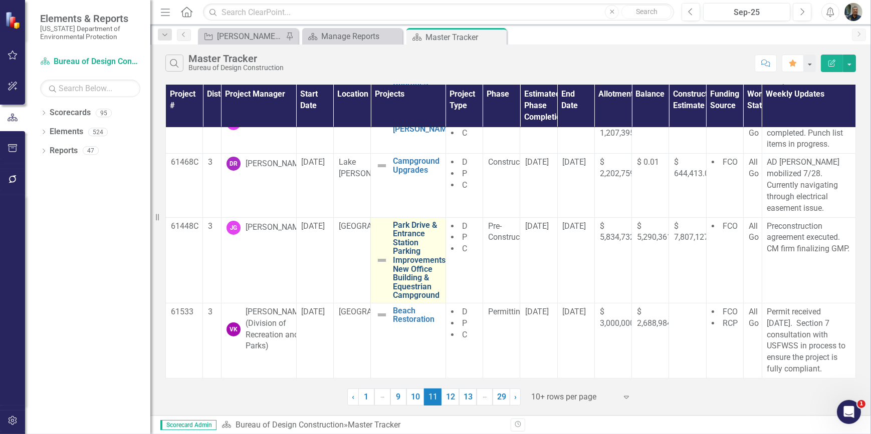
scroll to position [328, 0]
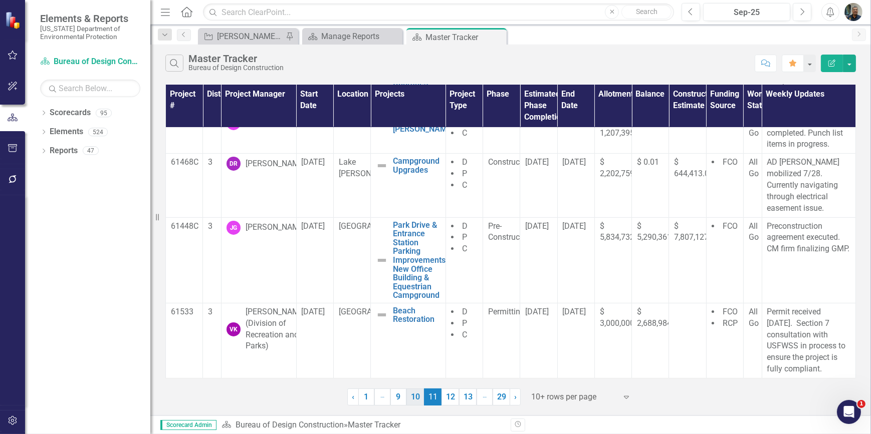
click at [412, 400] on link "10" at bounding box center [415, 397] width 18 height 17
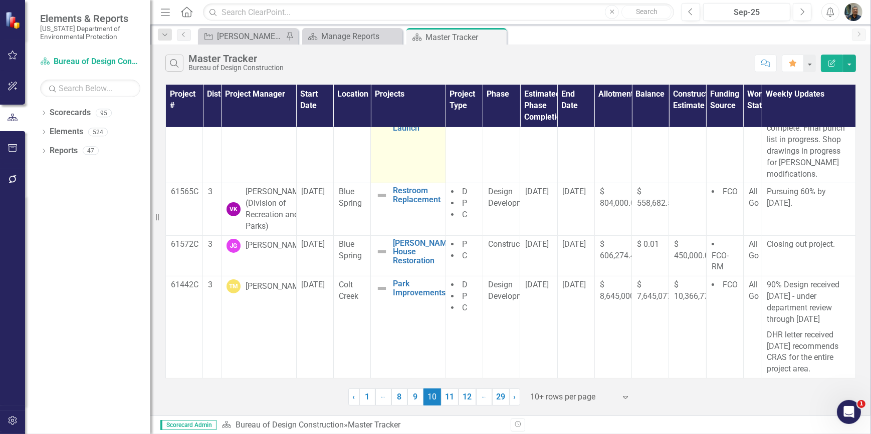
scroll to position [378, 0]
click at [415, 399] on link "9" at bounding box center [415, 397] width 16 height 17
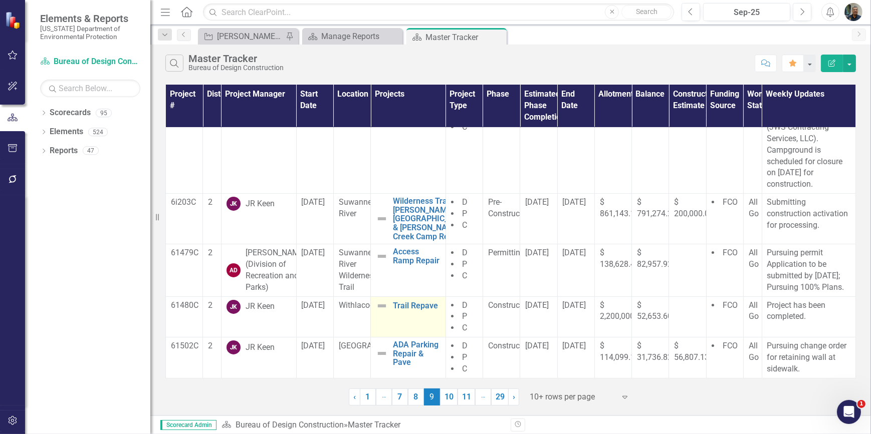
scroll to position [325, 0]
click at [417, 398] on link "8" at bounding box center [416, 397] width 16 height 17
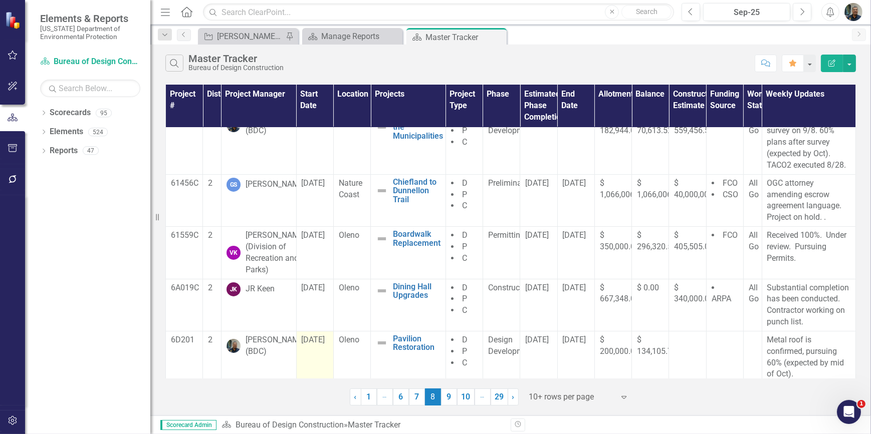
scroll to position [0, 0]
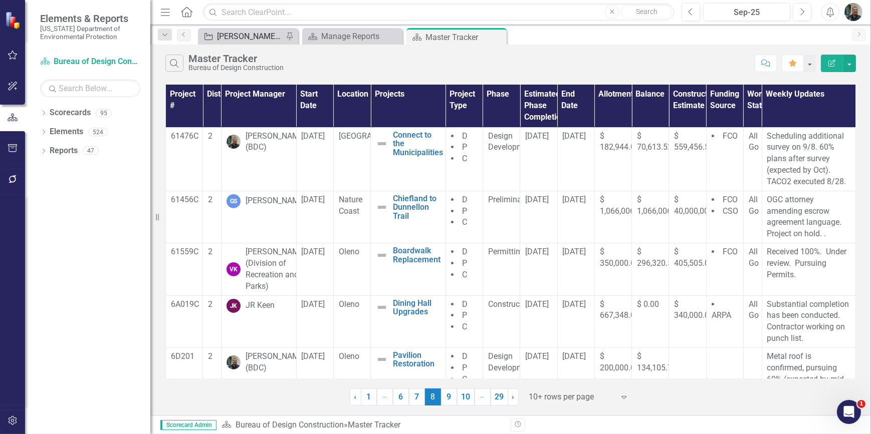
click at [262, 34] on div "[PERSON_NAME]'s Tracker" at bounding box center [250, 36] width 66 height 13
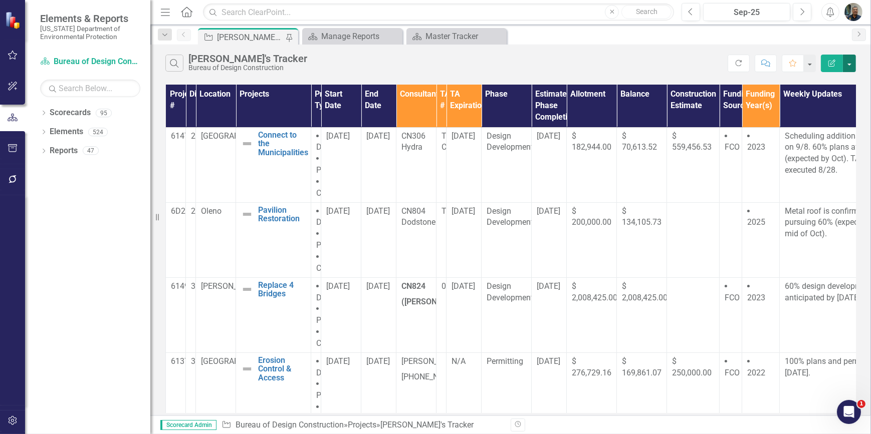
click at [848, 65] on button "button" at bounding box center [849, 64] width 13 height 18
click at [814, 119] on link "Excel Export to Excel" at bounding box center [815, 120] width 79 height 19
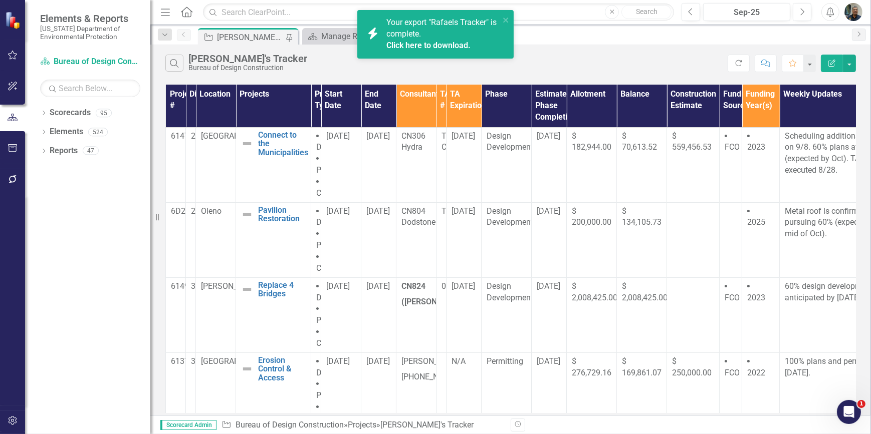
click at [445, 44] on link "Click here to download." at bounding box center [428, 46] width 84 height 10
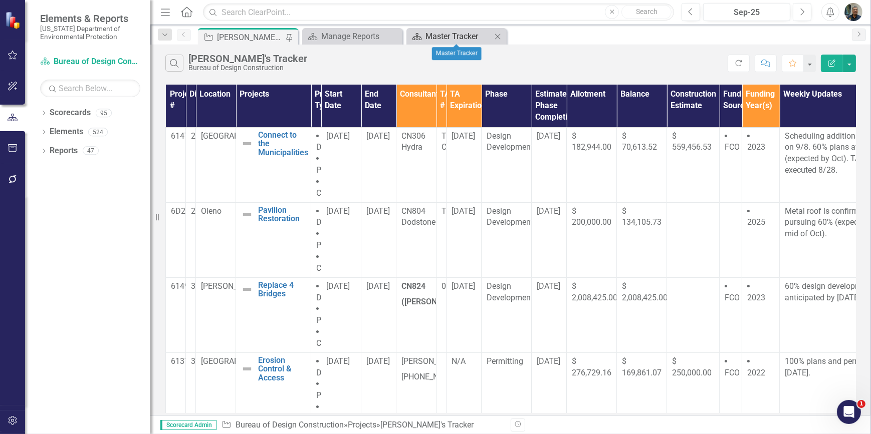
click at [464, 31] on div "Master Tracker" at bounding box center [458, 36] width 66 height 13
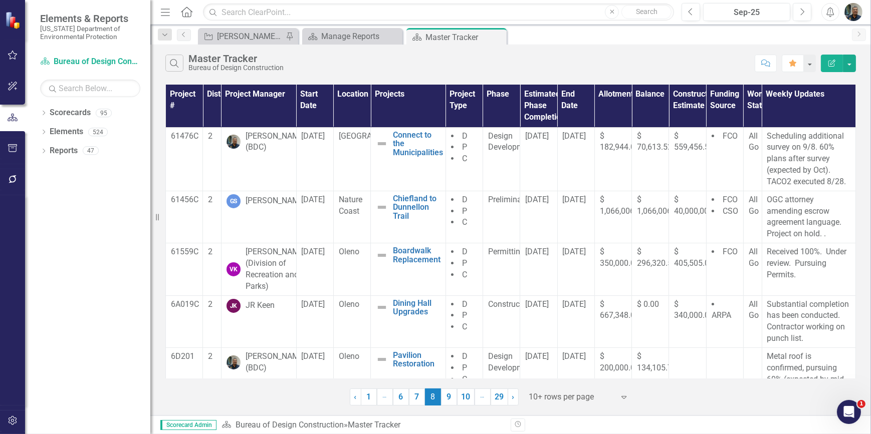
click at [854, 13] on img "button" at bounding box center [853, 12] width 18 height 18
